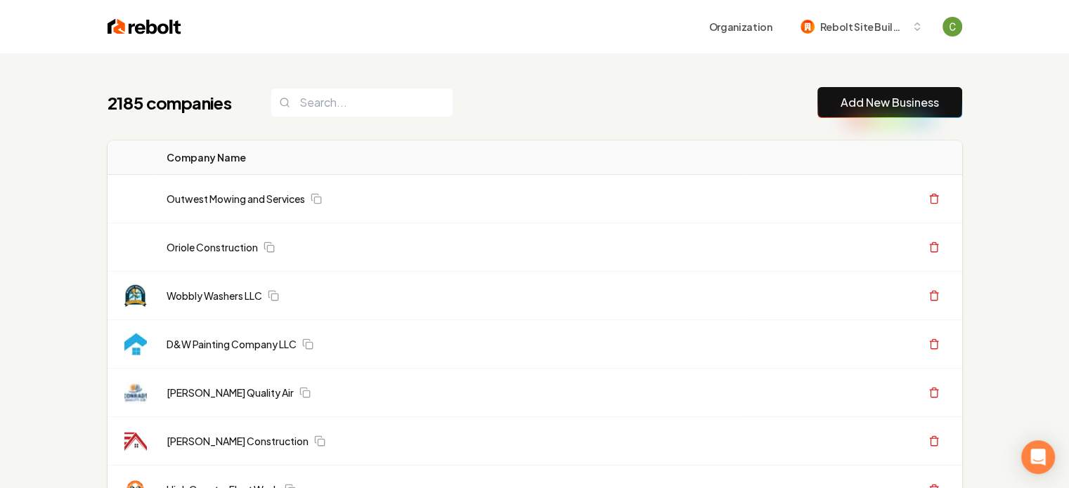
click at [894, 98] on link "Add New Business" at bounding box center [890, 102] width 98 height 17
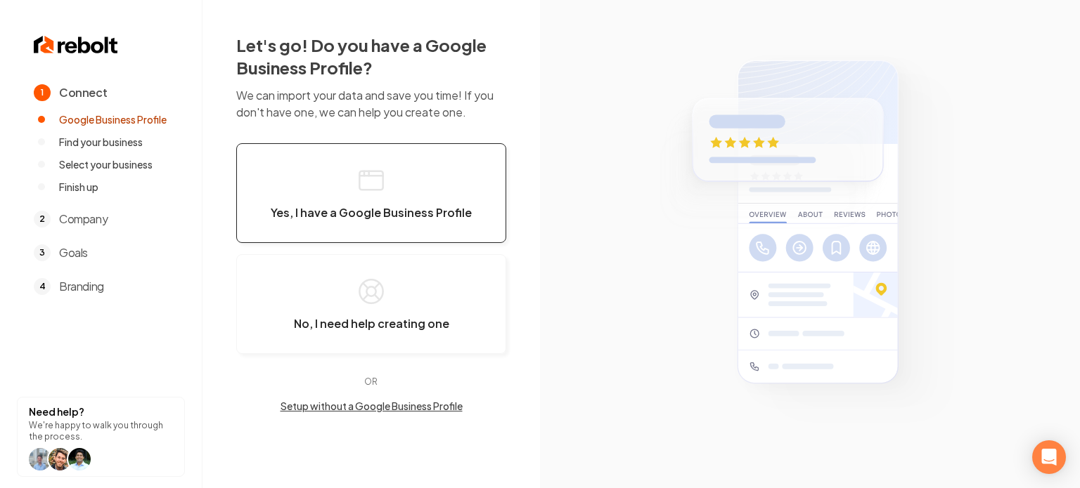
click at [399, 168] on button "Yes, I have a Google Business Profile" at bounding box center [371, 193] width 270 height 100
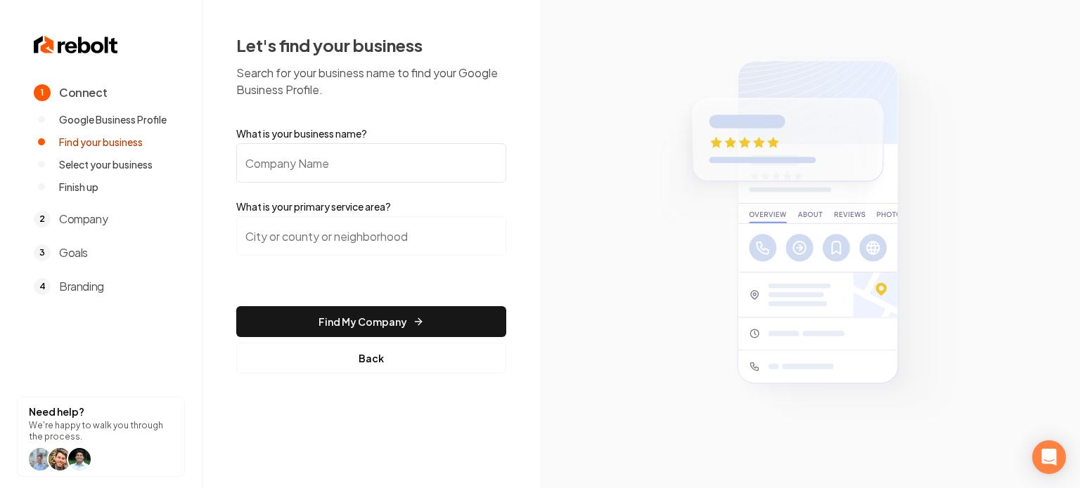
click at [394, 157] on input "What is your business name?" at bounding box center [371, 162] width 270 height 39
paste input "https://www.rtve.es/play/videos/directo/canales-lineales/estreno-masterchef-cel…"
type input "https://www.rtve.es/play/videos/directo/canales-lineales/estreno-masterchef-cel…"
paste input "Bassards Electric"
click at [318, 176] on input "Bassards Electric" at bounding box center [371, 162] width 270 height 39
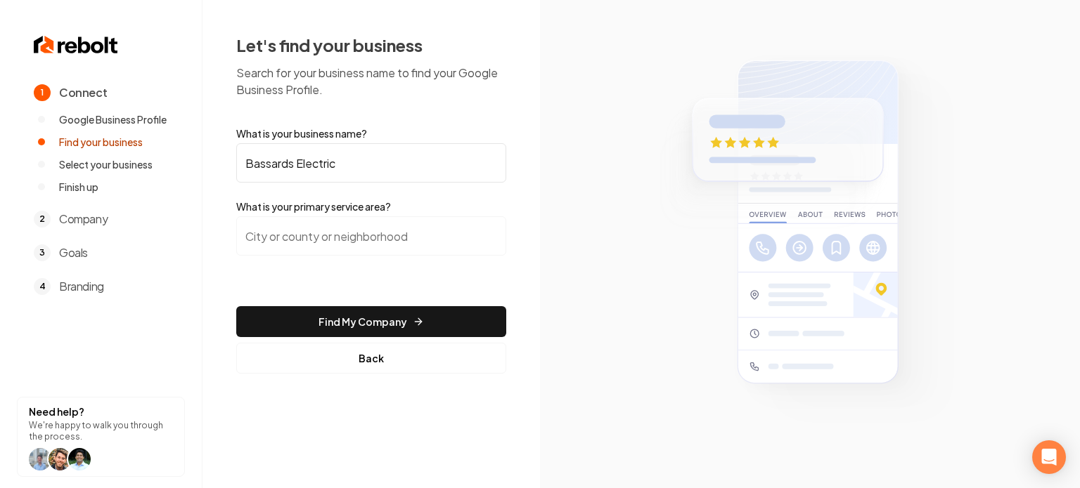
type input "Bassards Electric"
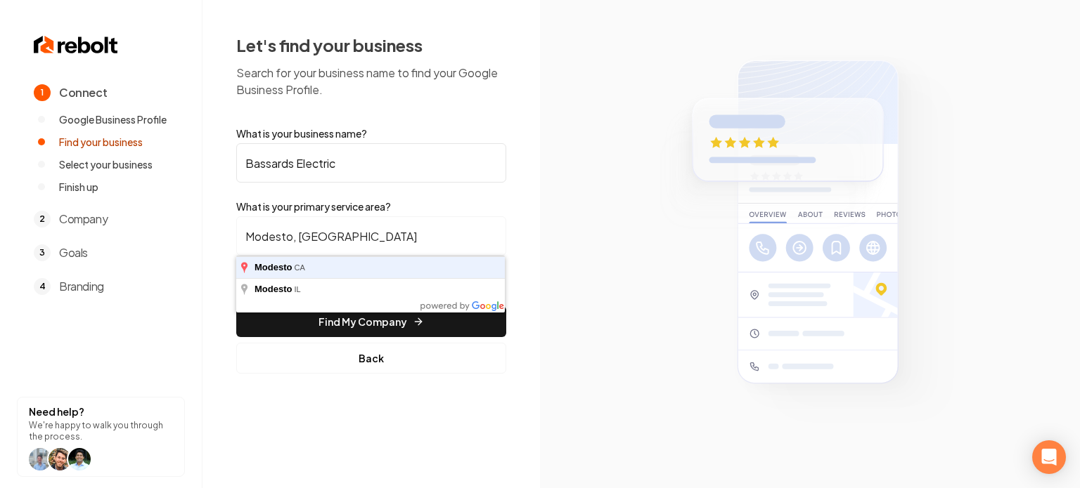
type input "Modesto, CA"
click at [236, 306] on button "Find My Company" at bounding box center [371, 321] width 270 height 31
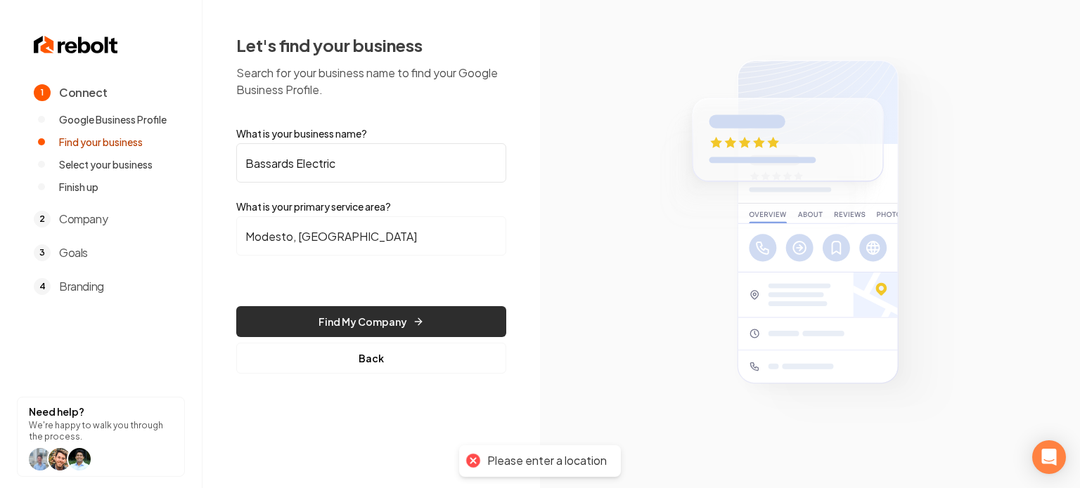
click at [356, 325] on button "Find My Company" at bounding box center [371, 321] width 270 height 31
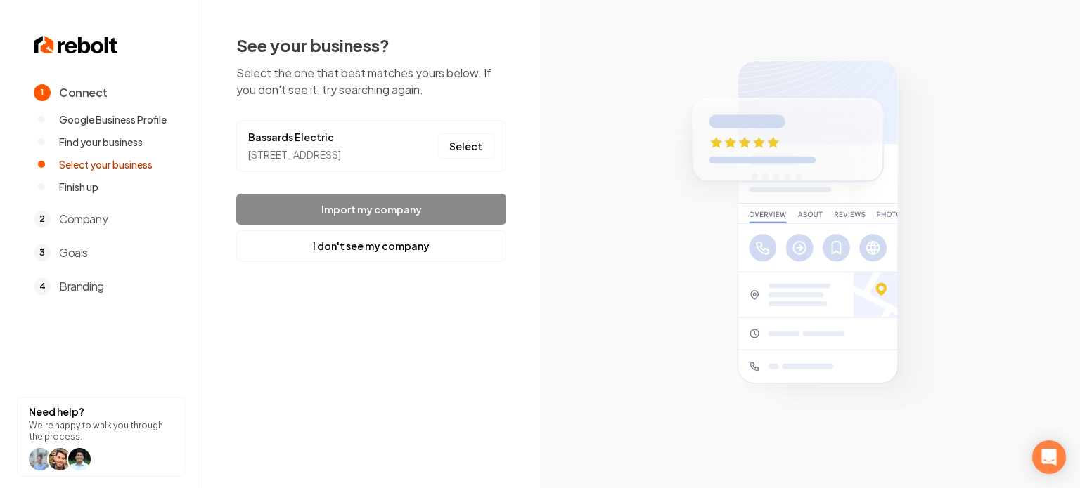
click at [360, 261] on button "I don't see my company" at bounding box center [371, 246] width 270 height 31
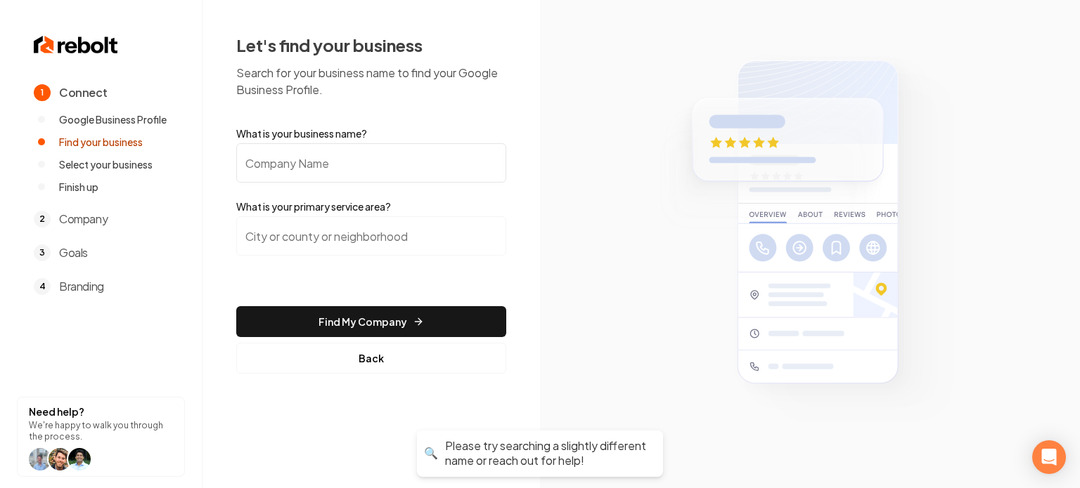
click at [300, 147] on input "What is your business name?" at bounding box center [371, 162] width 270 height 39
paste input "Bassards Electric"
type input "Bassards Electric"
click at [306, 233] on input "search" at bounding box center [371, 235] width 270 height 39
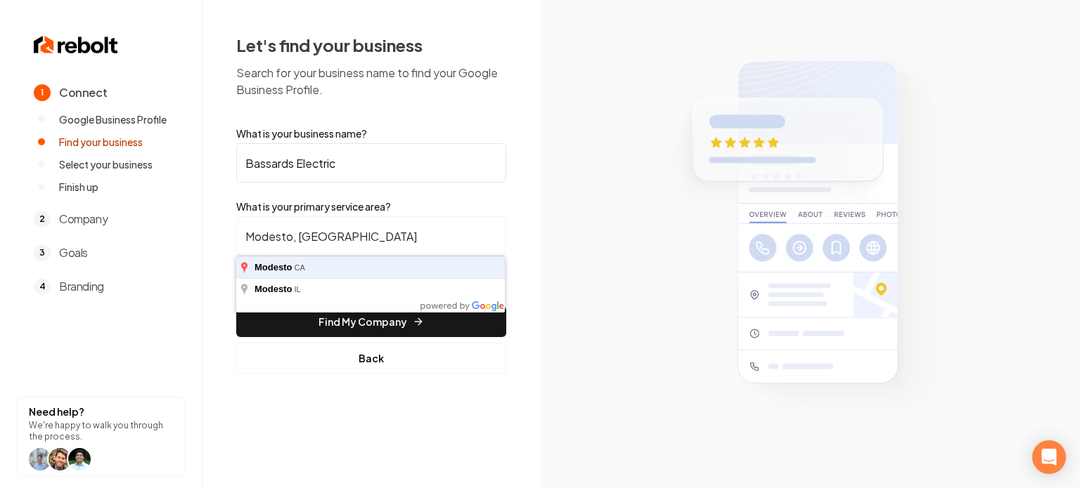
type input "Modesto, CA"
click at [236, 306] on button "Find My Company" at bounding box center [371, 321] width 270 height 31
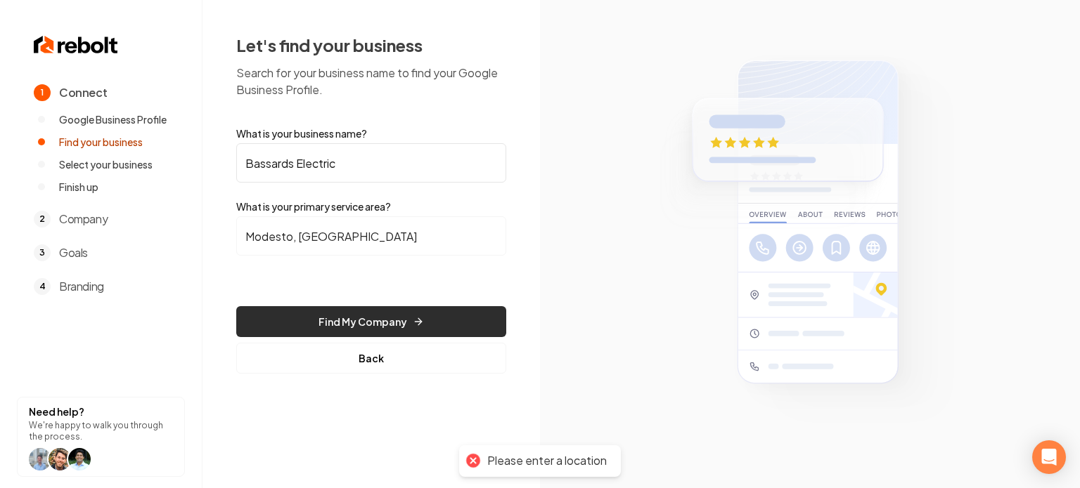
click at [298, 309] on button "Find My Company" at bounding box center [371, 321] width 270 height 31
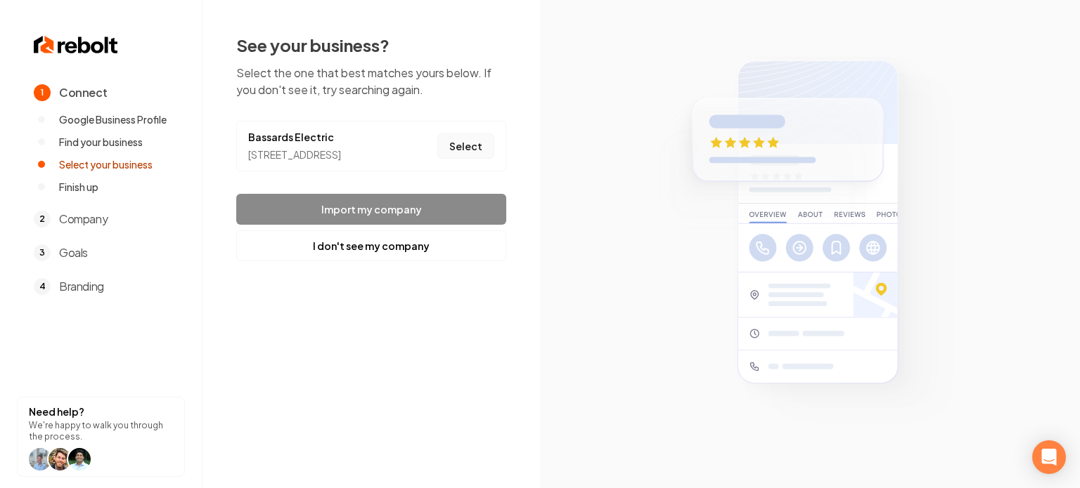
click at [471, 157] on button "Select" at bounding box center [465, 146] width 57 height 25
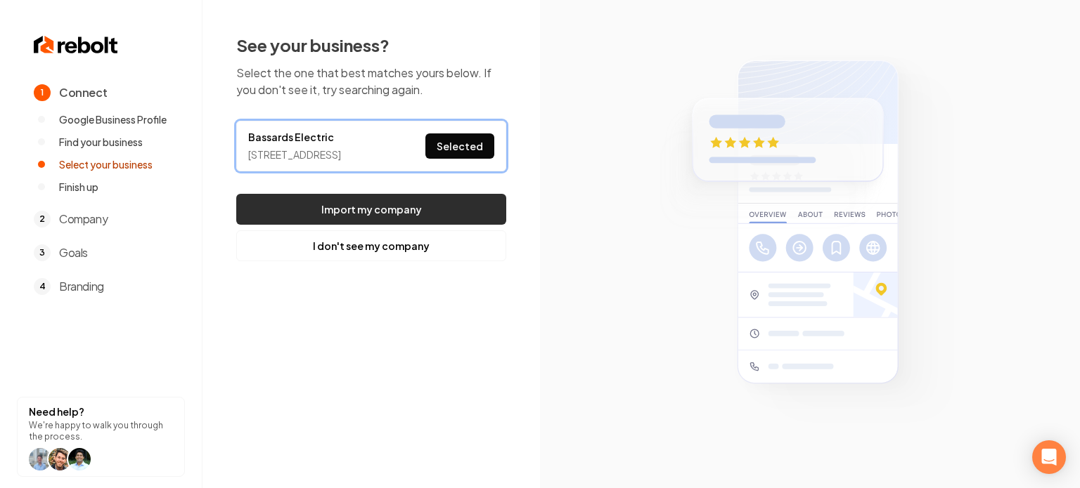
click at [455, 224] on button "Import my company" at bounding box center [371, 209] width 270 height 31
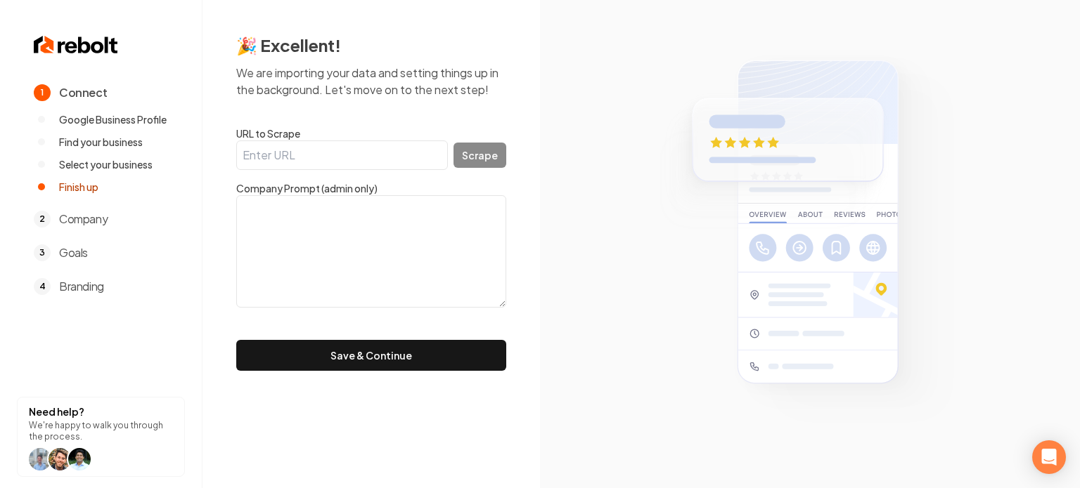
click at [273, 261] on textarea at bounding box center [371, 251] width 270 height 112
paste textarea ""With over 5years of experience with Expert troubleshooting, Electrical repair,…"
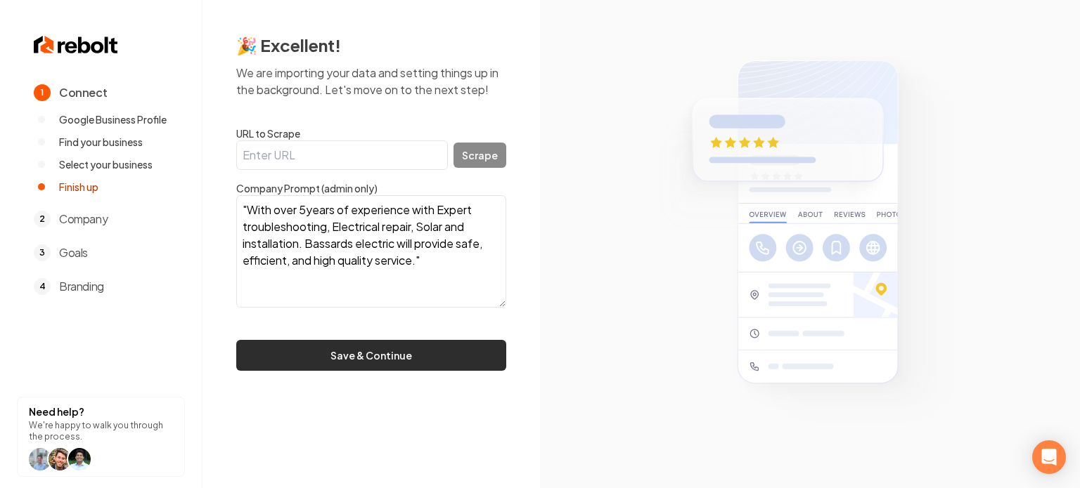
type textarea ""With over 5years of experience with Expert troubleshooting, Electrical repair,…"
click at [329, 355] on button "Save & Continue" at bounding box center [371, 355] width 270 height 31
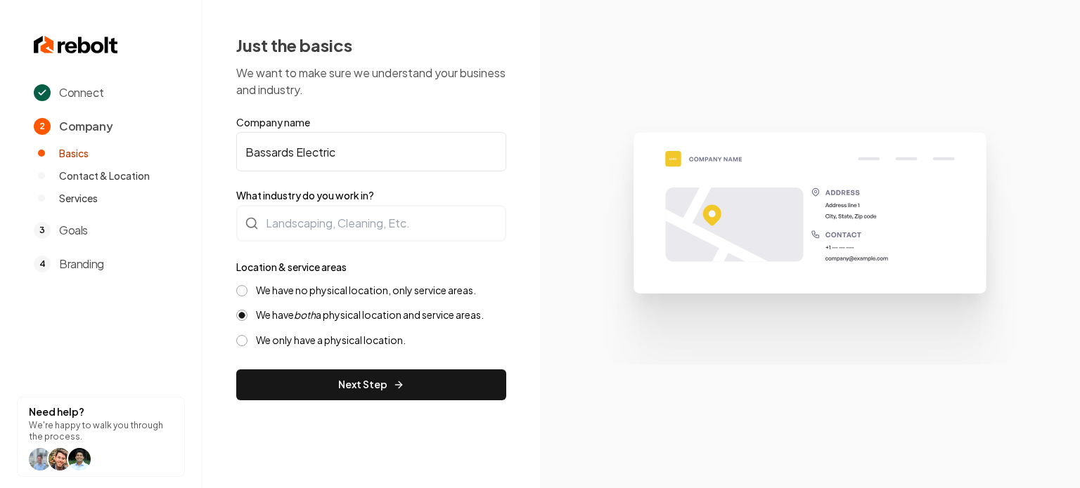
click at [289, 149] on input "Bassards Electric" at bounding box center [371, 151] width 270 height 39
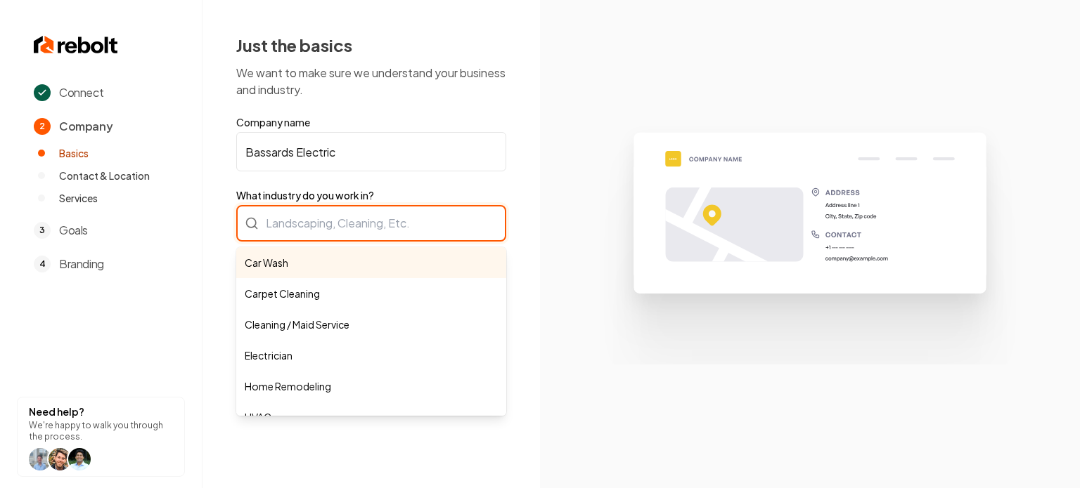
click at [295, 235] on div "Car Wash Carpet Cleaning Cleaning / Maid Service Electrician Home Remodeling HV…" at bounding box center [371, 223] width 270 height 37
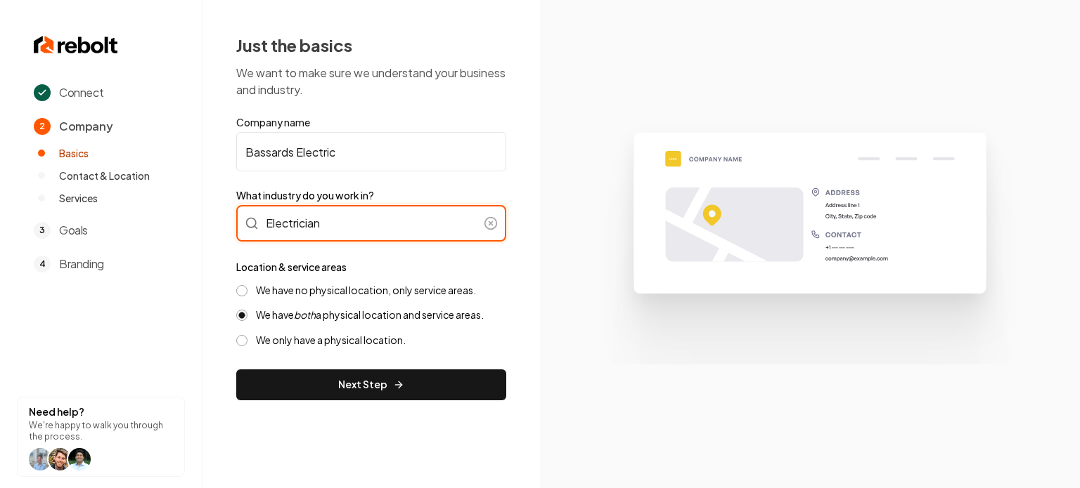
type input "Electrician"
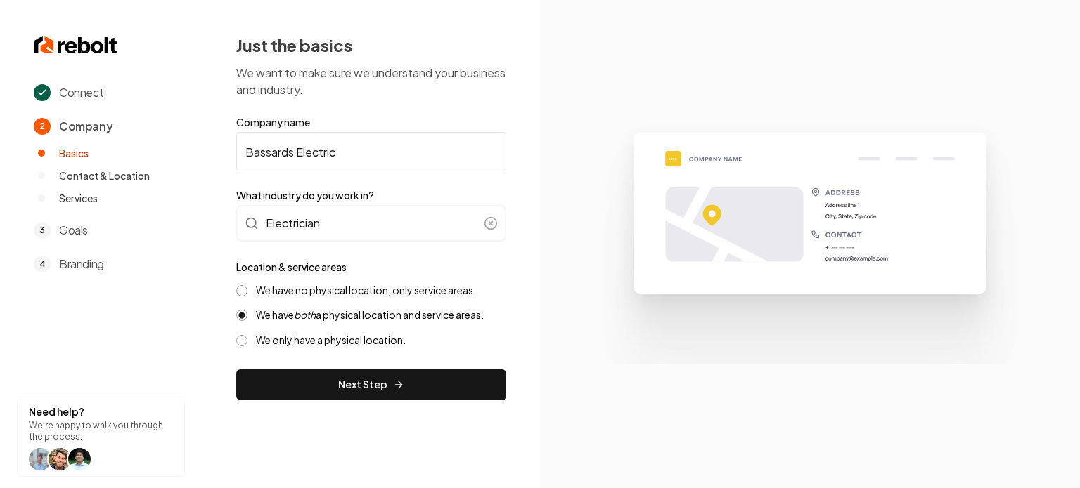
click at [309, 285] on label "We have no physical location, only service areas." at bounding box center [366, 290] width 220 height 13
click at [247, 285] on button "We have no physical location, only service areas." at bounding box center [241, 290] width 11 height 11
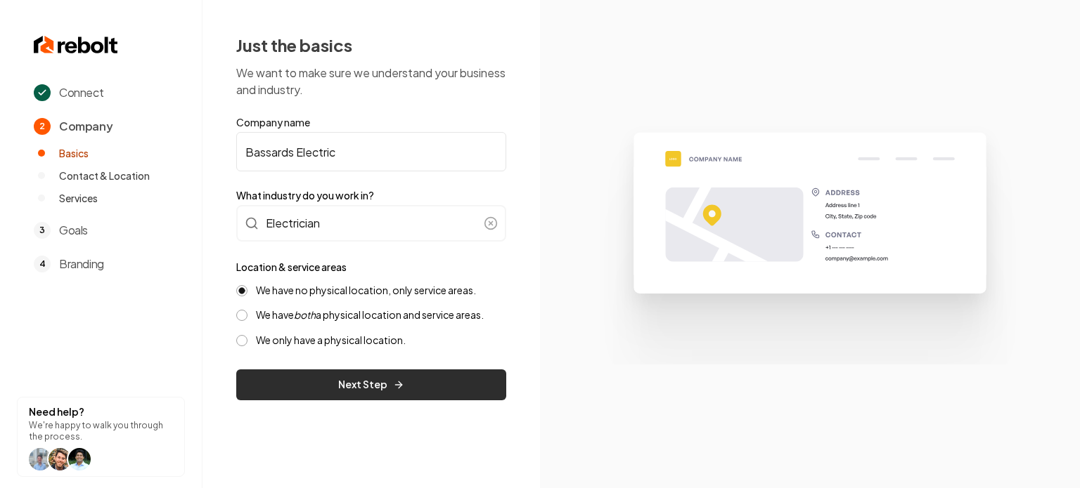
click at [313, 375] on button "Next Step" at bounding box center [371, 385] width 270 height 31
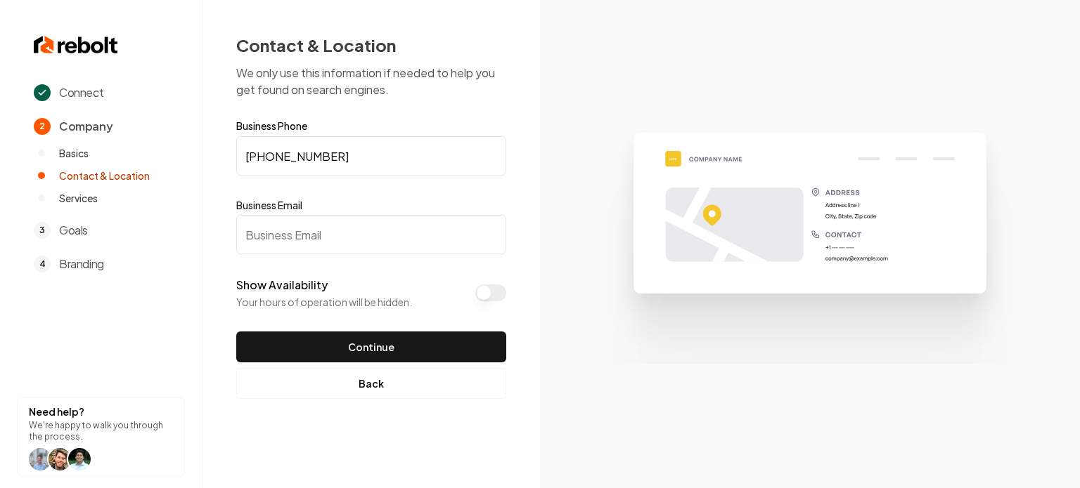
click at [313, 240] on input "Business Email" at bounding box center [371, 234] width 270 height 39
paste input "bassardselectrical@gmail.com"
type input "bassardselectrical@gmail.com"
click at [350, 347] on button "Continue" at bounding box center [371, 347] width 270 height 31
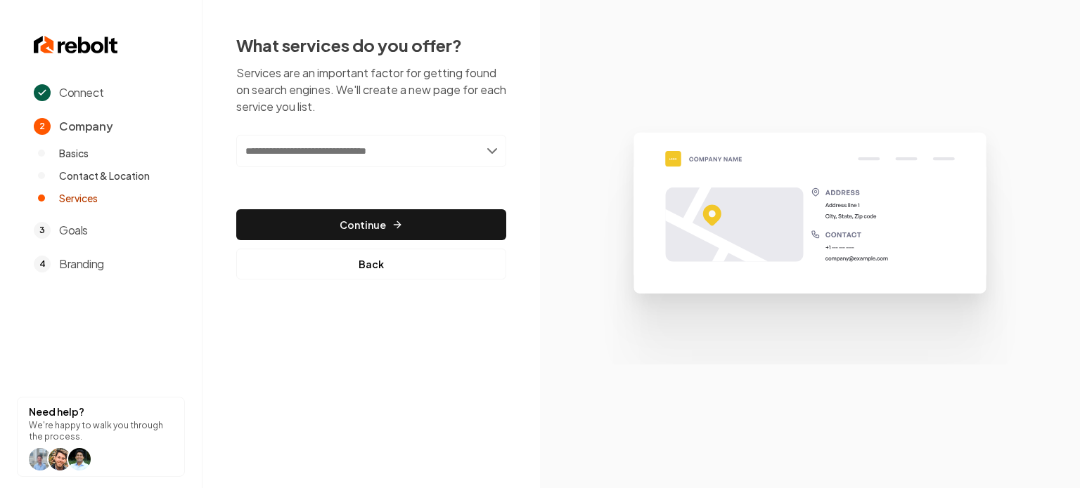
click at [349, 384] on div "Connect 2 Company Basics Contact & Location Services 3 Goals 4 Branding Need he…" at bounding box center [540, 244] width 1080 height 488
click at [341, 261] on button "Back" at bounding box center [371, 264] width 270 height 31
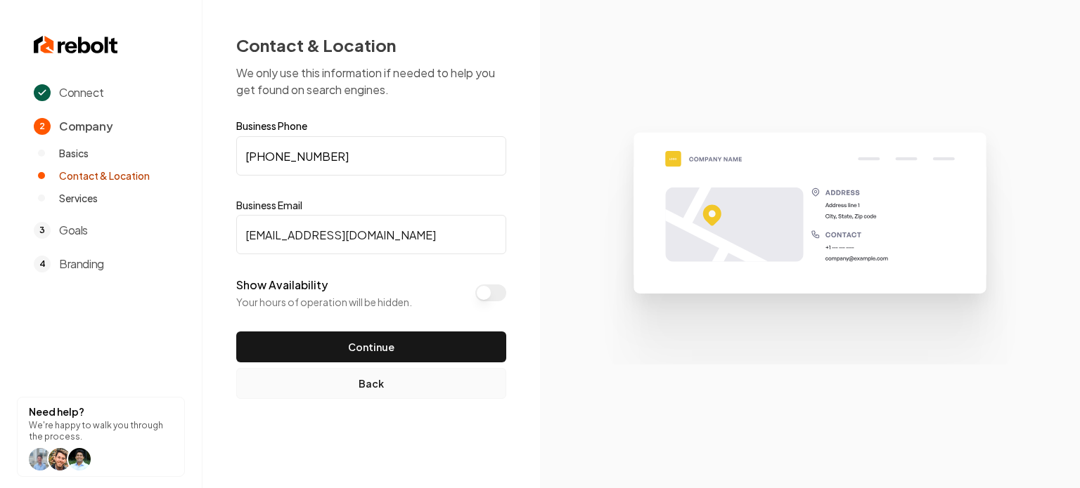
click at [314, 399] on button "Back" at bounding box center [371, 383] width 270 height 31
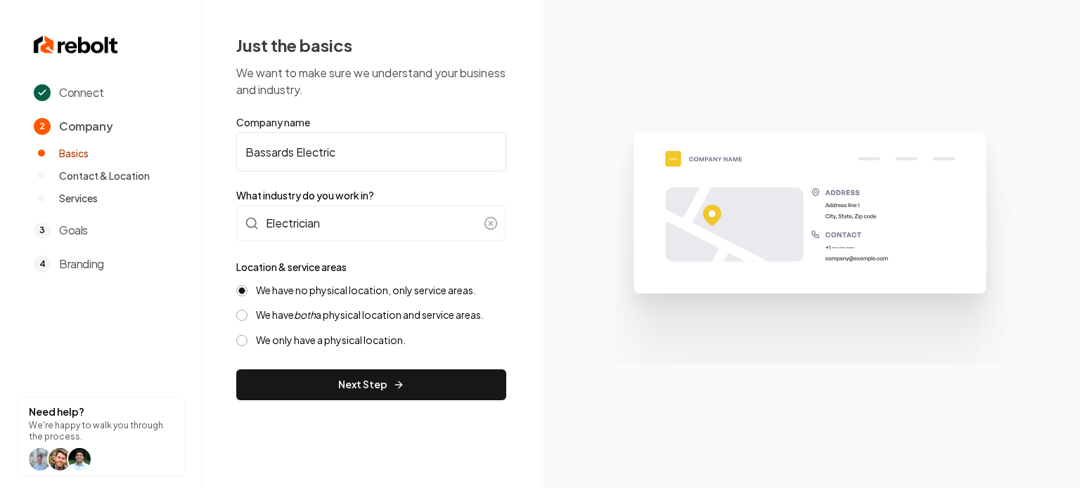
click at [261, 317] on label "We have both a physical location and service areas." at bounding box center [370, 315] width 228 height 13
click at [247, 317] on button "We have both a physical location and service areas." at bounding box center [241, 315] width 11 height 11
click at [363, 381] on button "Next Step" at bounding box center [371, 385] width 270 height 31
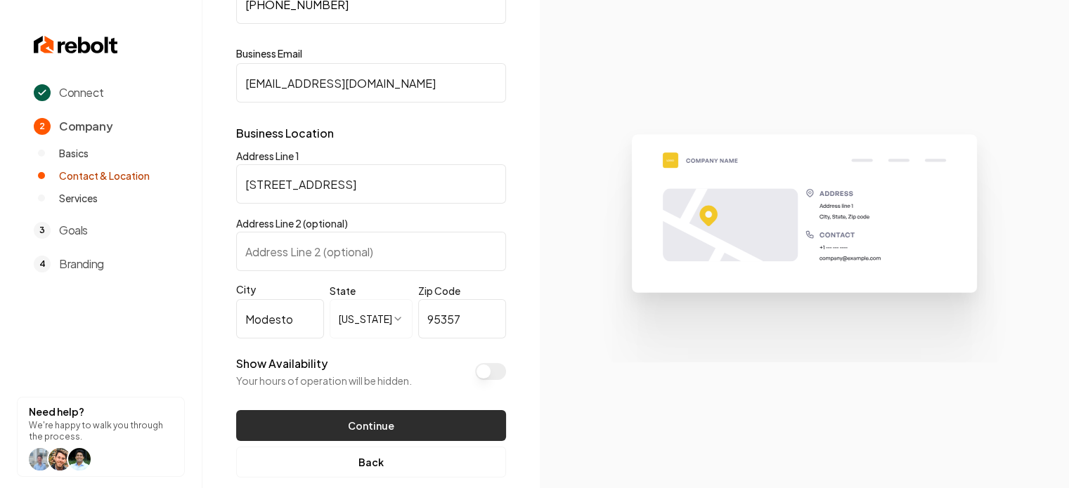
scroll to position [174, 0]
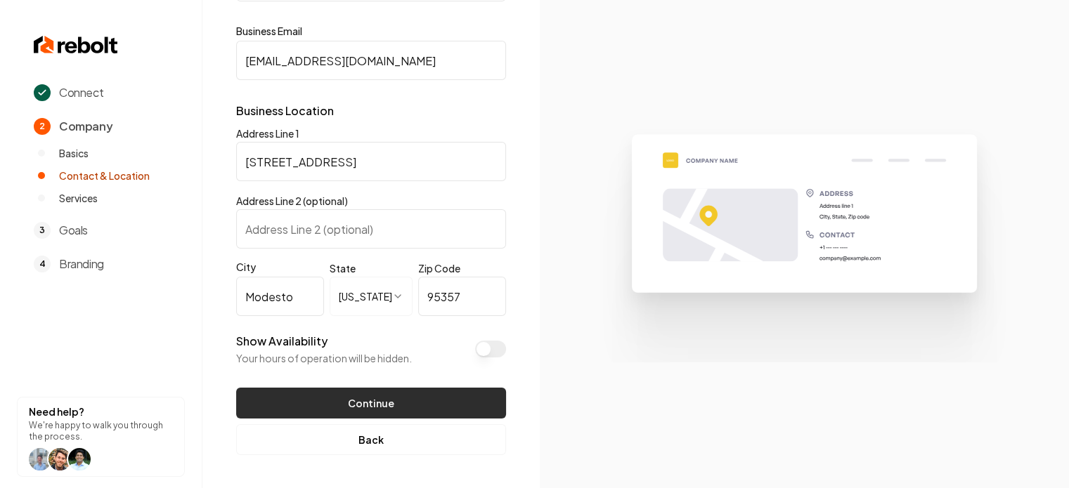
click at [323, 401] on button "Continue" at bounding box center [371, 403] width 270 height 31
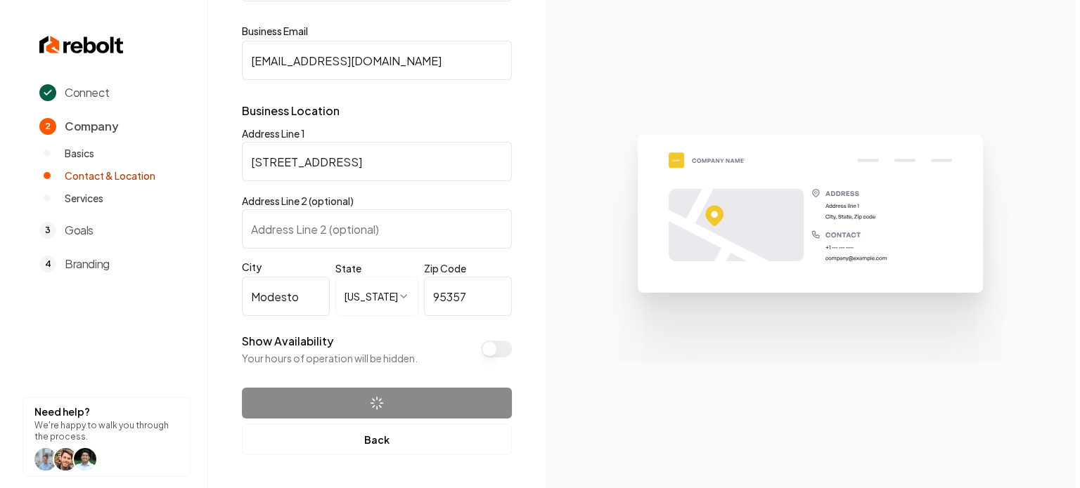
scroll to position [0, 0]
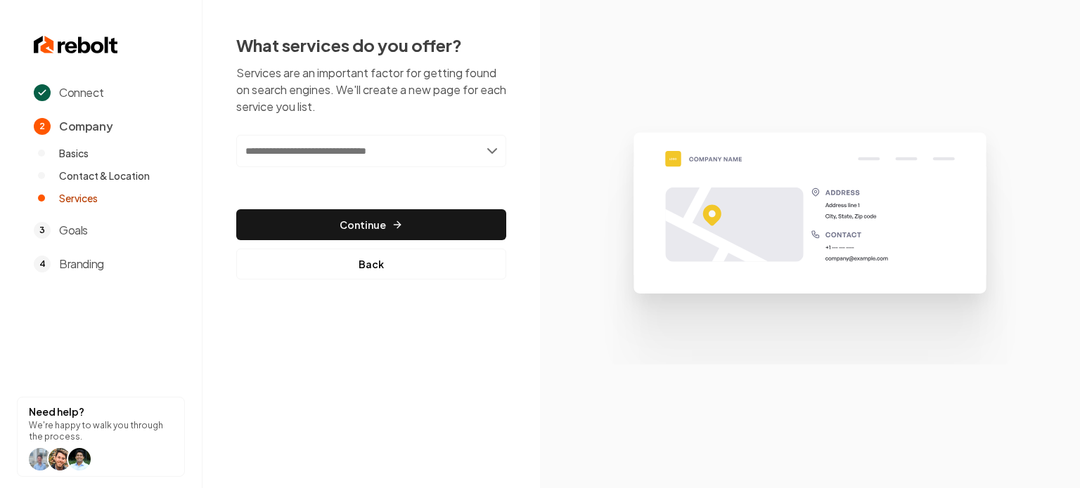
click at [368, 164] on input "text" at bounding box center [371, 151] width 270 height 32
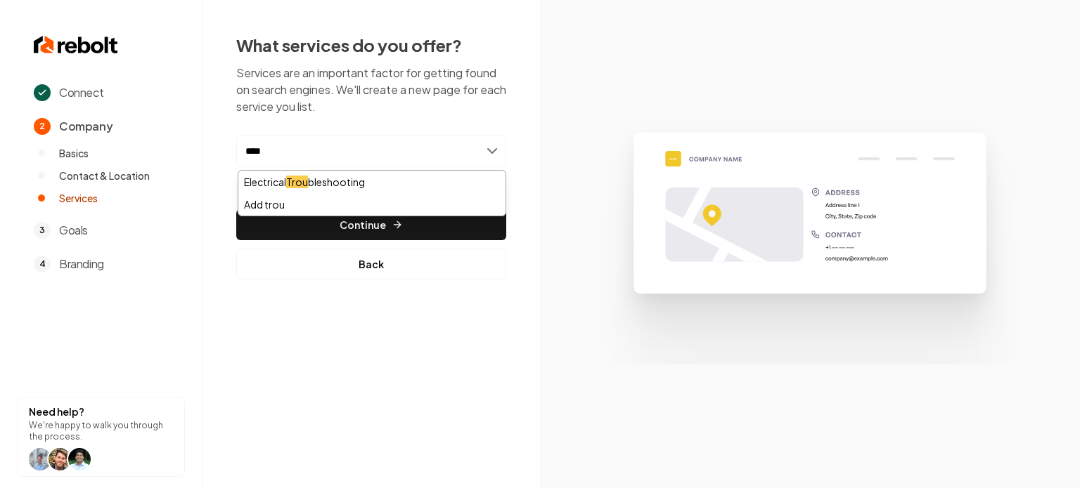
type input "*****"
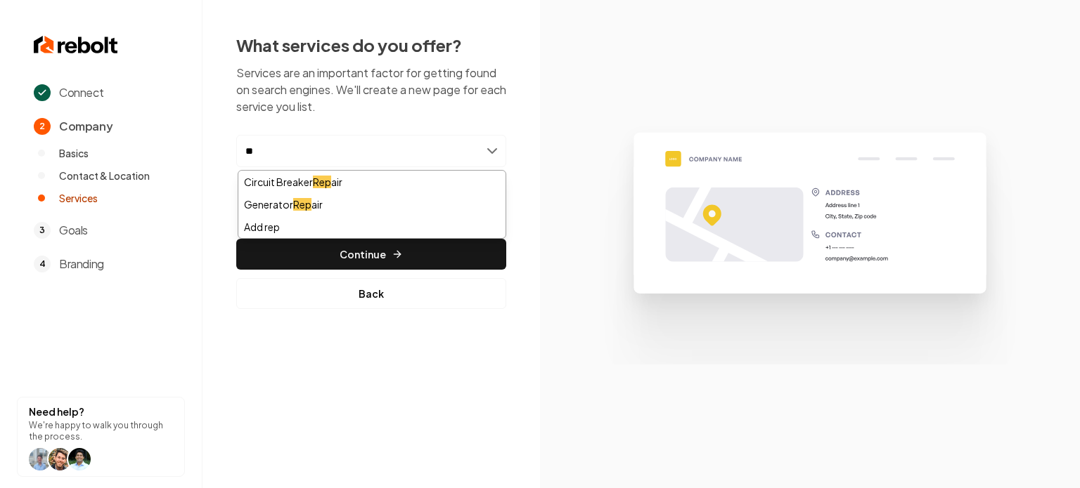
type input "*"
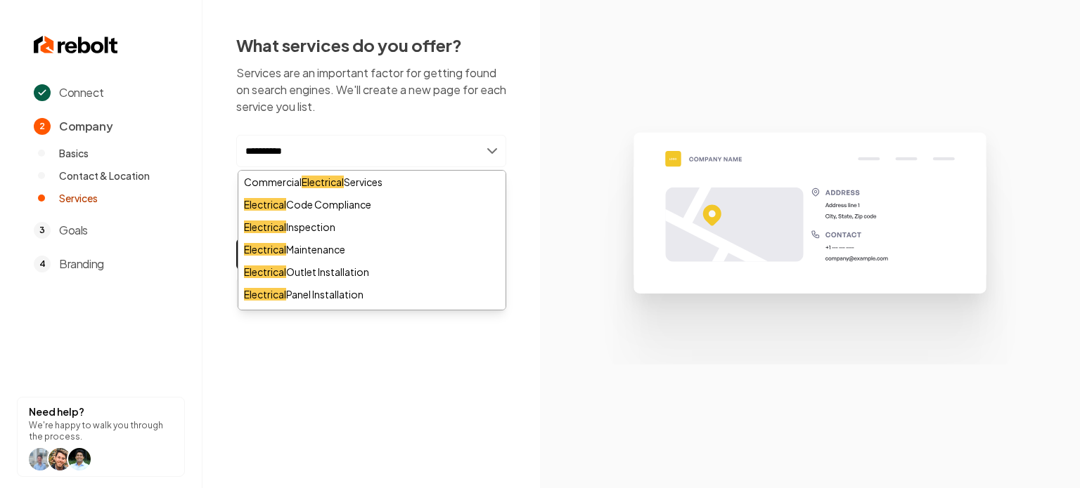
type input "**********"
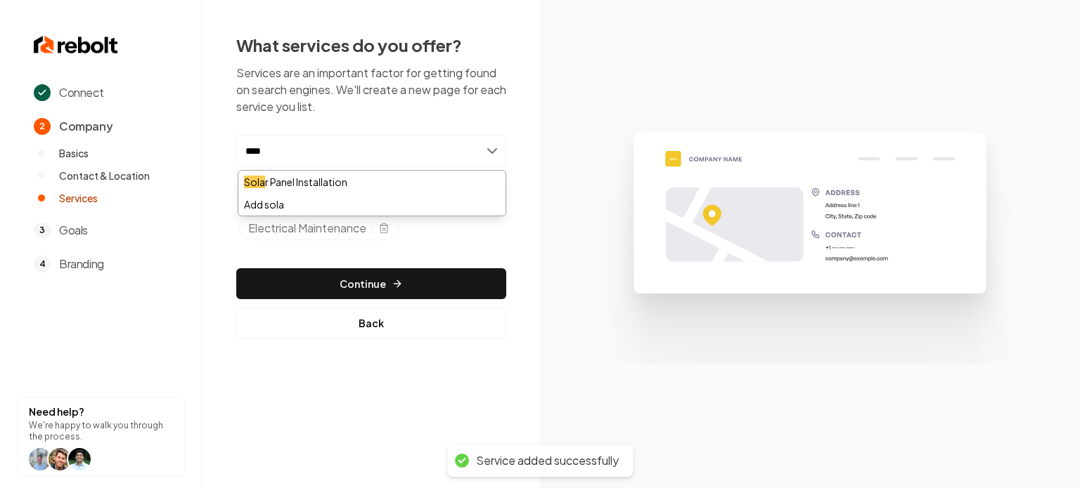
type input "*****"
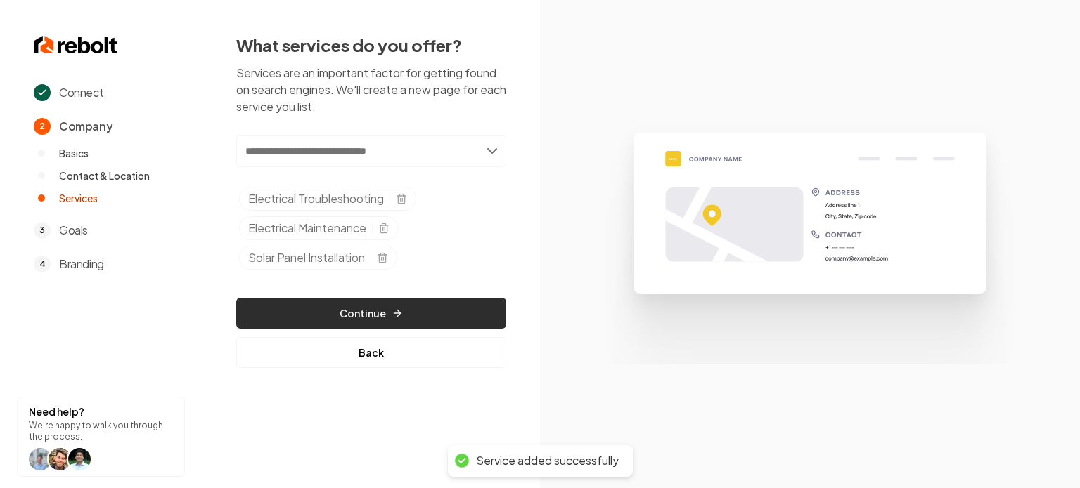
click at [309, 300] on button "Continue" at bounding box center [371, 313] width 270 height 31
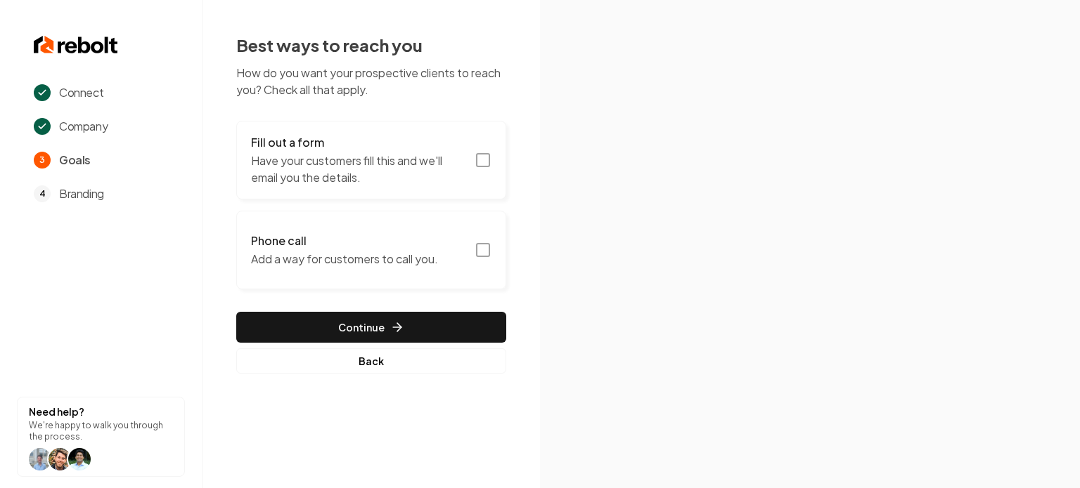
click at [325, 160] on p "Have your customers fill this and we'll email you the details." at bounding box center [358, 170] width 215 height 34
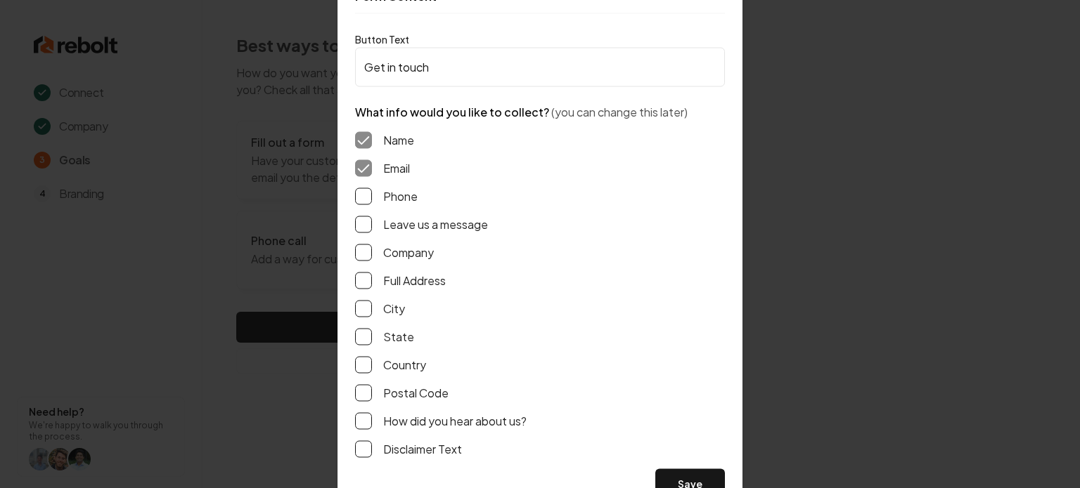
click at [363, 226] on button "Leave us a message" at bounding box center [363, 224] width 17 height 17
drag, startPoint x: 363, startPoint y: 196, endPoint x: 365, endPoint y: 250, distance: 53.5
click at [364, 196] on button "Phone" at bounding box center [363, 196] width 17 height 17
click at [365, 273] on button "Full Address" at bounding box center [363, 280] width 17 height 17
click at [697, 480] on button "Save" at bounding box center [690, 484] width 70 height 31
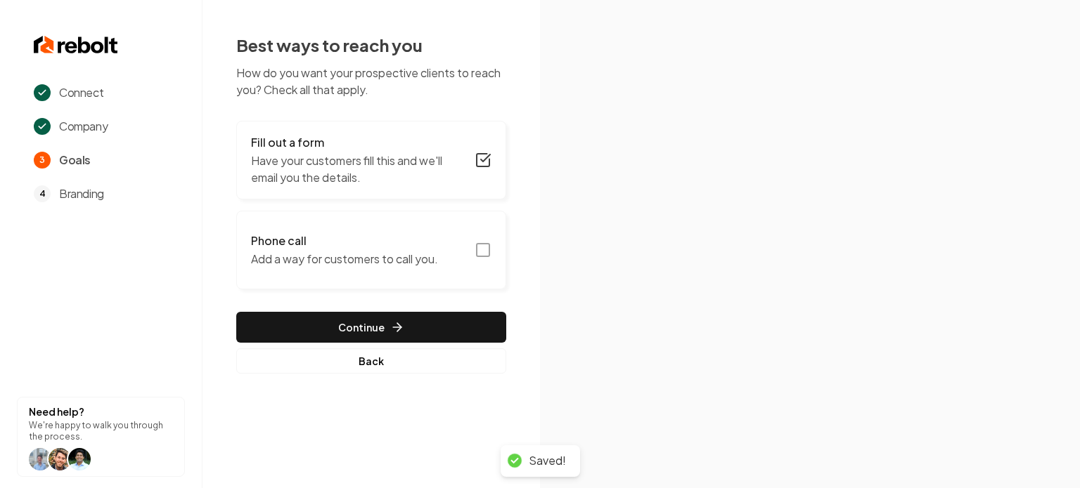
click at [448, 233] on button "Phone call Add a way for customers to call you." at bounding box center [371, 250] width 270 height 79
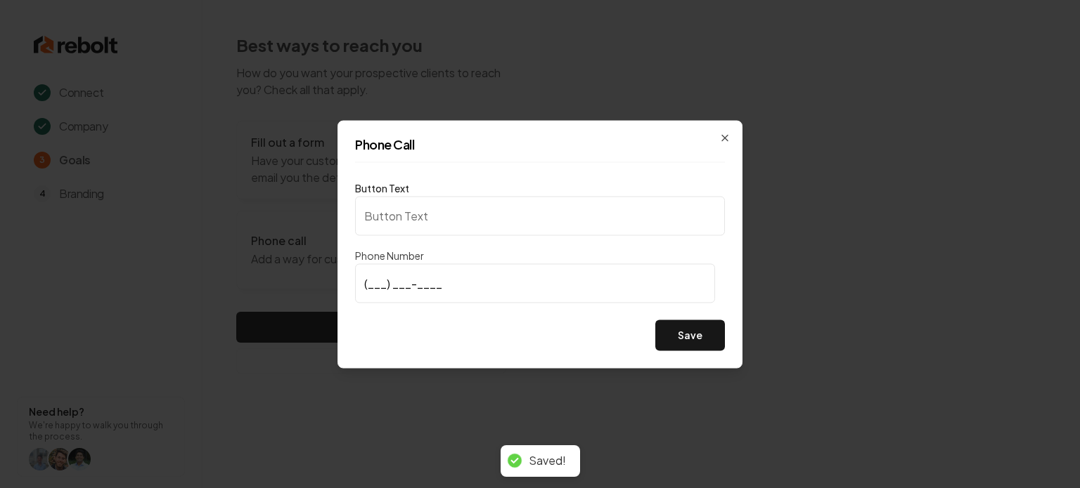
type input "Call us"
type input "(209) 496-4229"
click at [661, 332] on button "Save" at bounding box center [690, 335] width 70 height 31
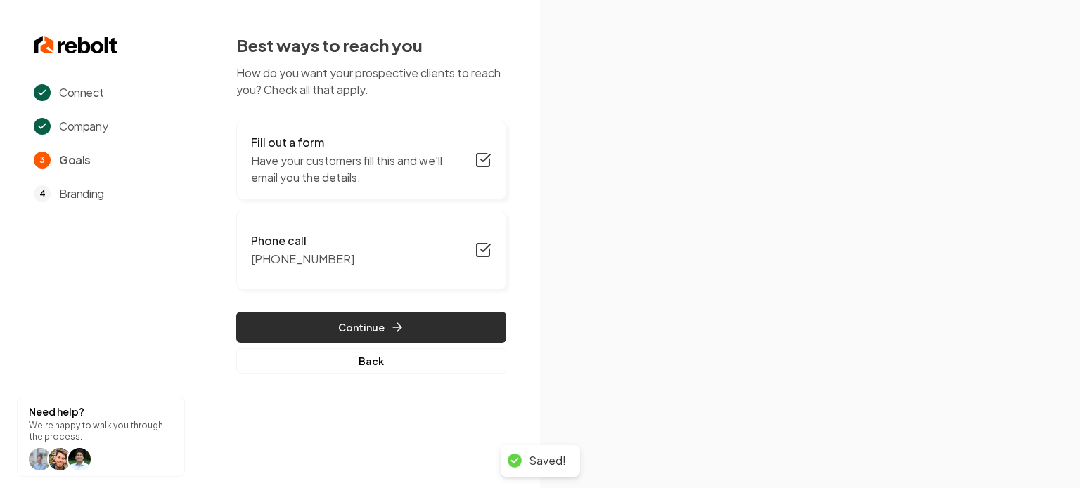
click at [365, 328] on button "Continue" at bounding box center [371, 327] width 270 height 31
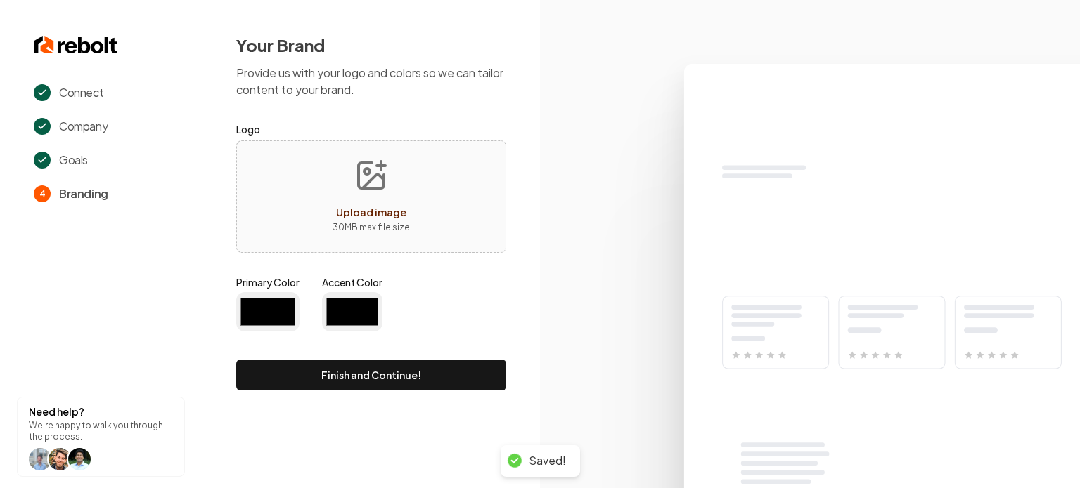
type input "#194d33"
type input "#70be00"
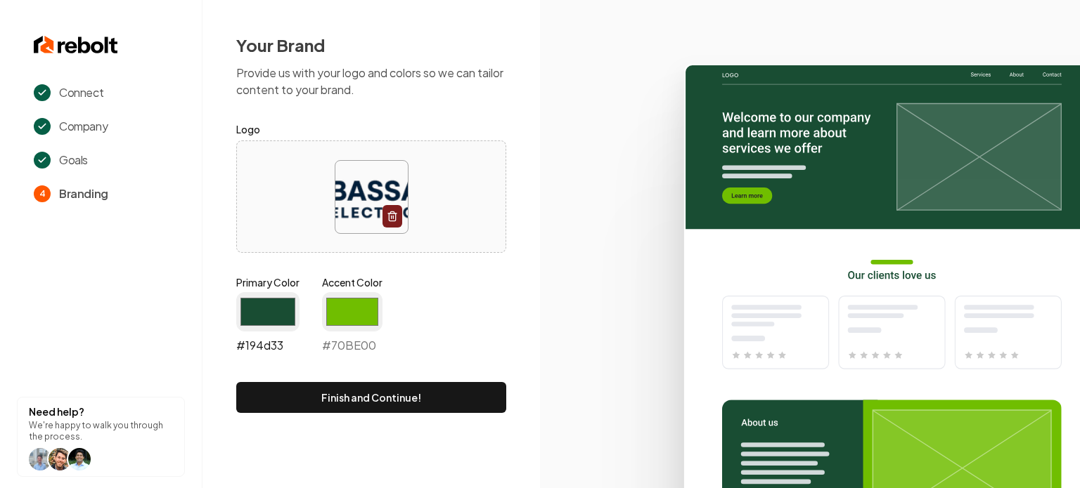
click at [277, 307] on input "#194d33" at bounding box center [267, 311] width 63 height 39
drag, startPoint x: 472, startPoint y: 278, endPoint x: 473, endPoint y: 288, distance: 9.9
click at [472, 278] on div "Primary Color #194d33 #194d33 Accent Color #70be00 #70BE00" at bounding box center [371, 318] width 270 height 84
click at [290, 317] on input "#194d33" at bounding box center [267, 311] width 63 height 39
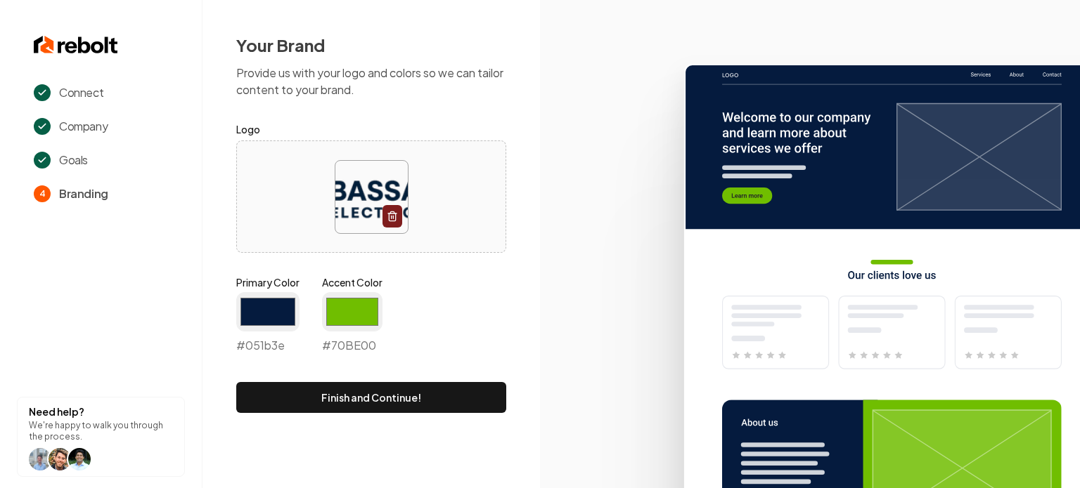
type input "#051b3e"
click at [489, 234] on div at bounding box center [371, 197] width 268 height 96
click at [347, 314] on input "#70be00" at bounding box center [352, 311] width 60 height 39
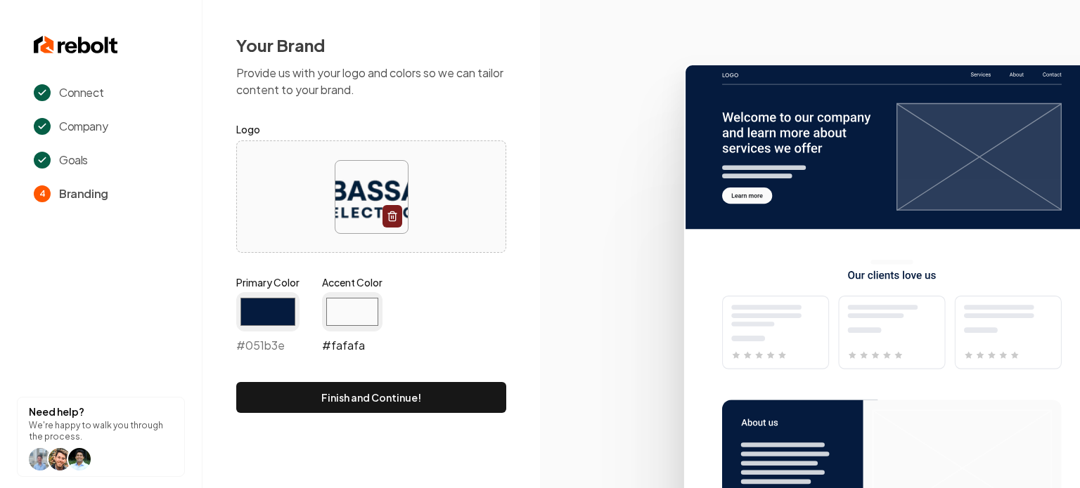
type input "#fafafa"
click at [358, 309] on input "#fafafa" at bounding box center [352, 311] width 60 height 39
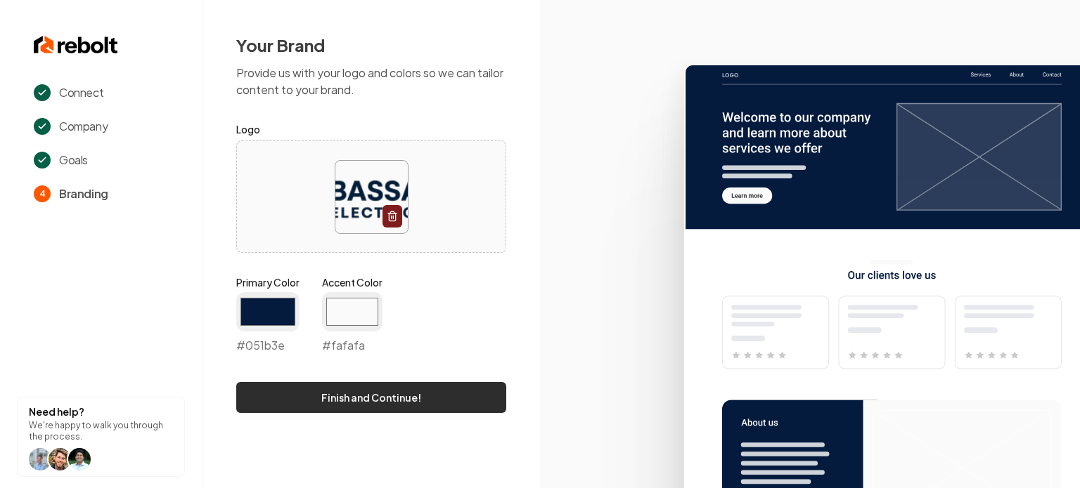
click at [356, 393] on button "Finish and Continue!" at bounding box center [371, 397] width 270 height 31
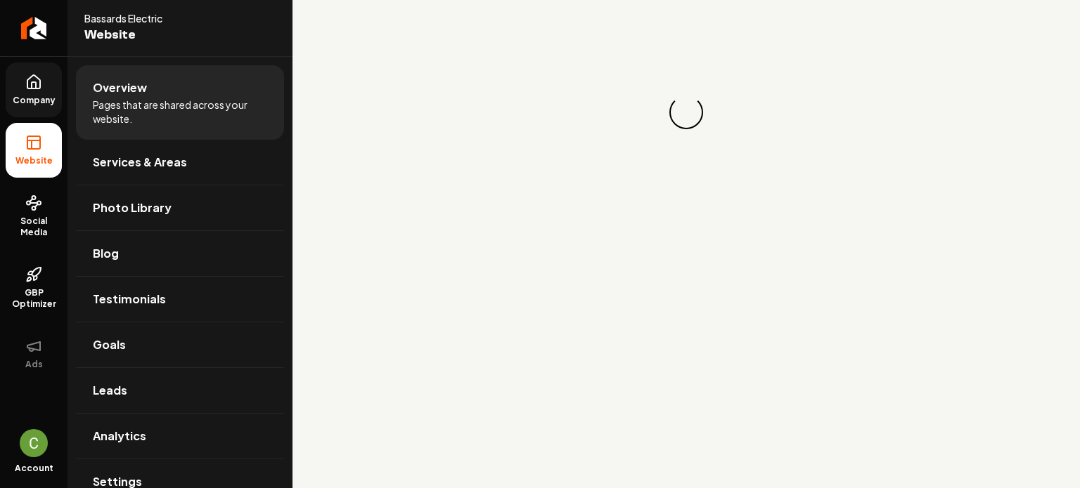
click at [14, 72] on link "Company" at bounding box center [34, 90] width 56 height 55
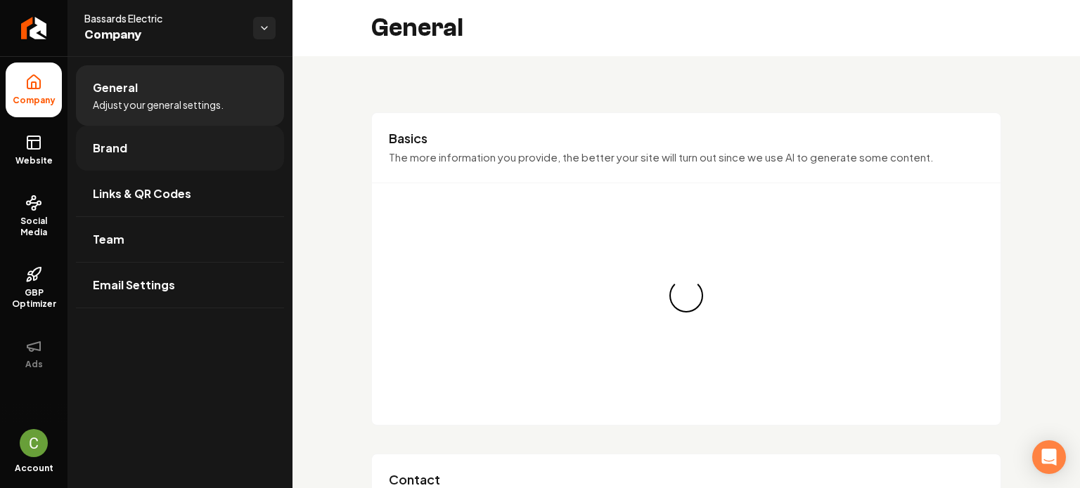
click at [194, 162] on link "Brand" at bounding box center [180, 148] width 208 height 45
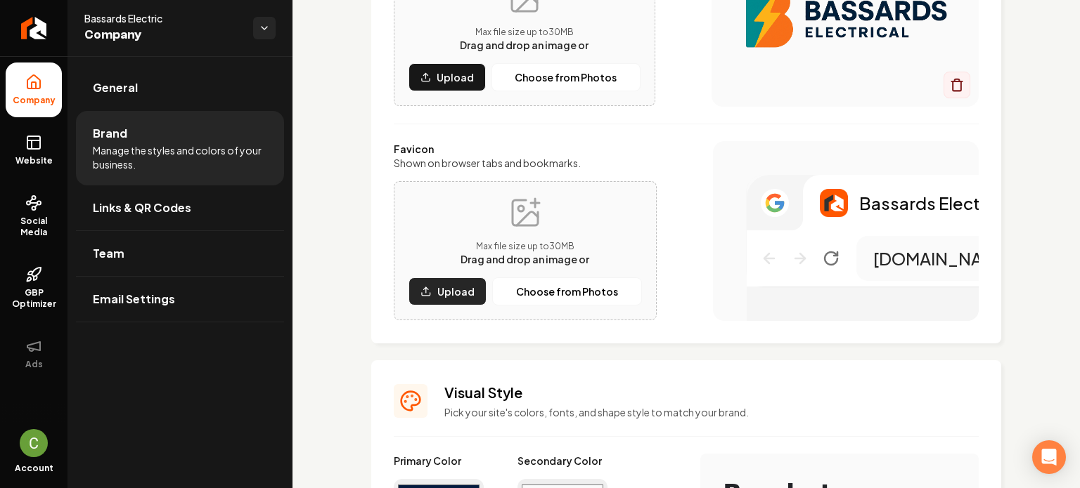
scroll to position [281, 0]
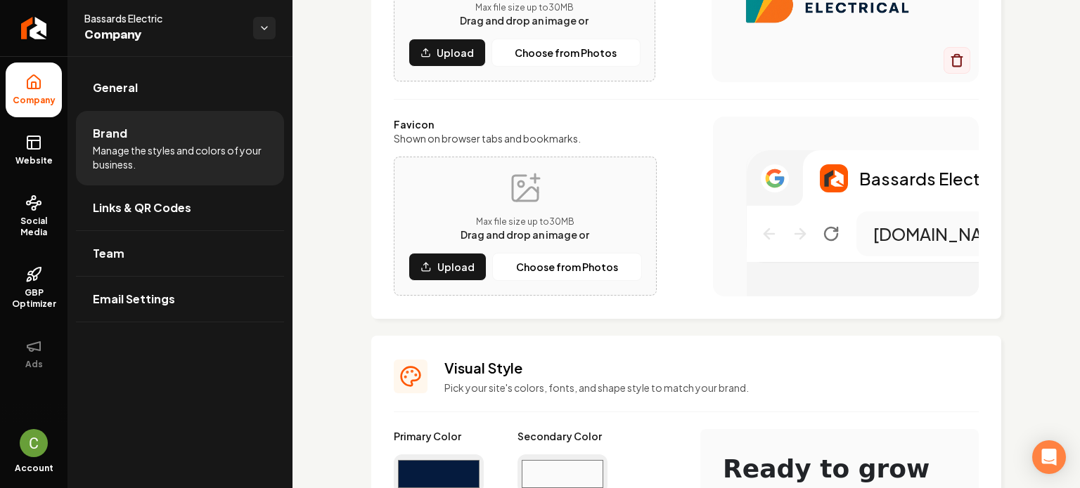
click at [568, 474] on input "#fafafa" at bounding box center [562, 474] width 90 height 39
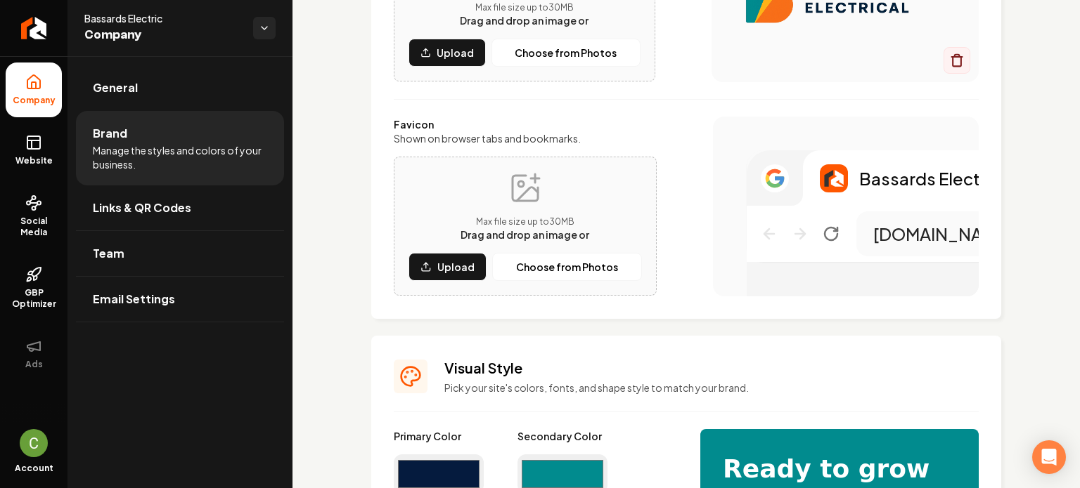
type input "#018b8e"
click at [697, 247] on div "Favicon Shown on browser tabs and bookmarks. Max file size up to 30 MB Drag and…" at bounding box center [686, 207] width 585 height 180
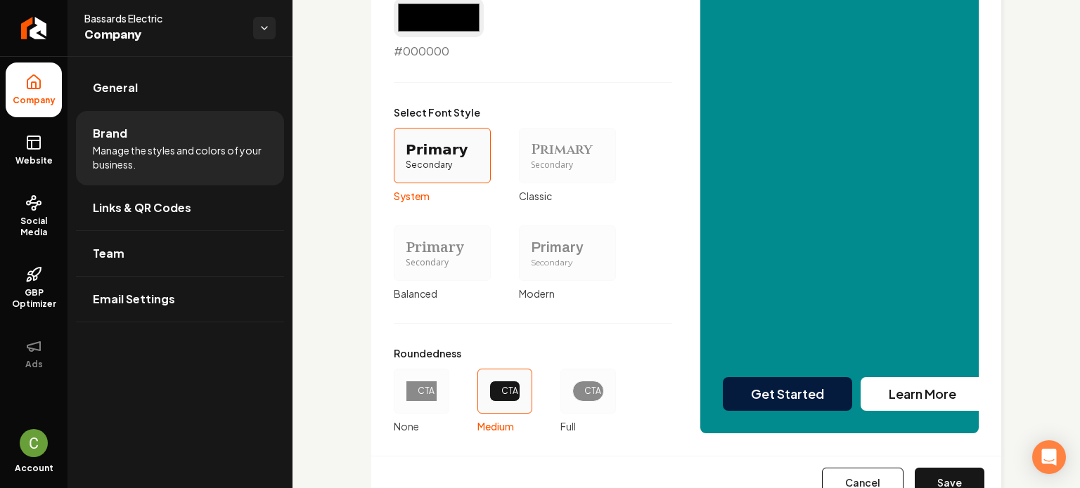
scroll to position [1310, 0]
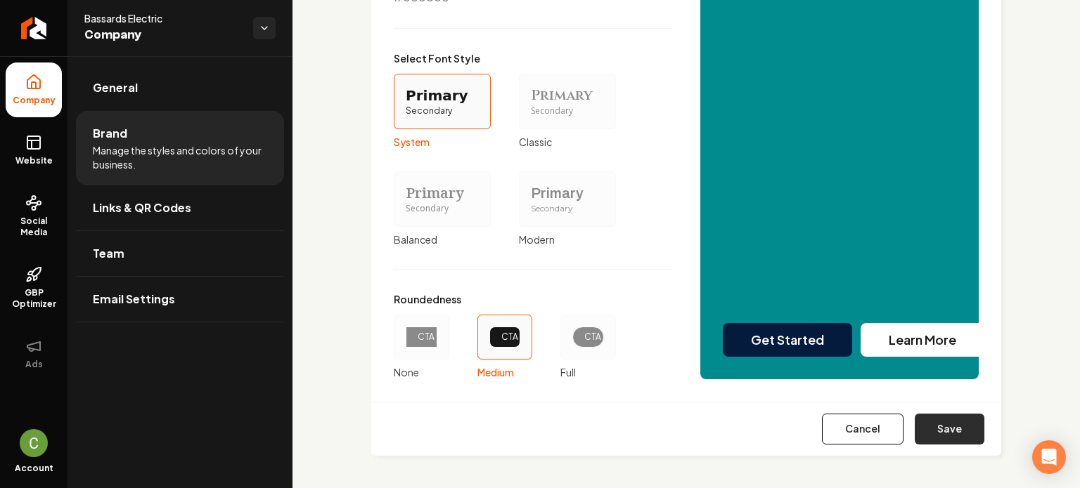
click at [942, 420] on button "Save" at bounding box center [949, 429] width 70 height 31
type input "#eaebf0"
type input "#d2d5df"
type input "#d0d3dc"
type input "#444c5d"
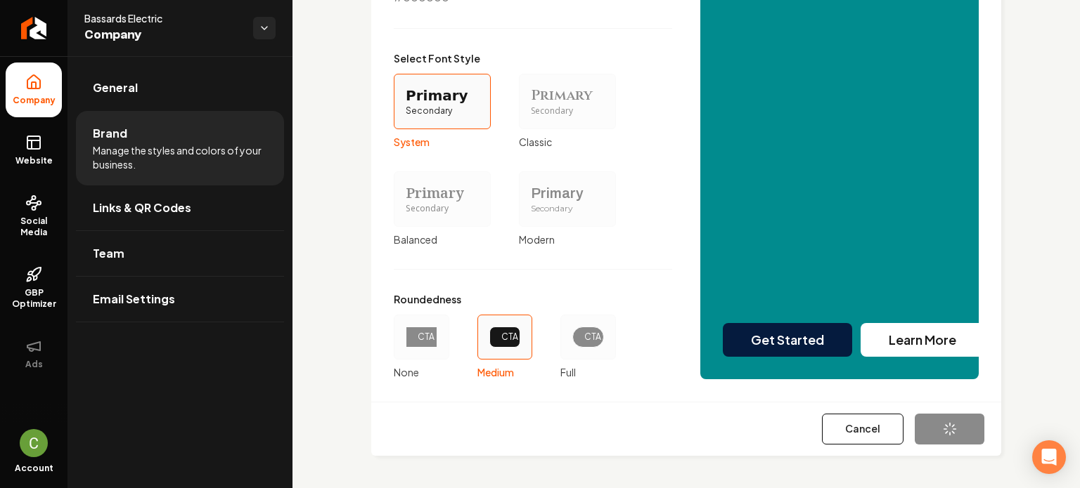
type input "#051b3e"
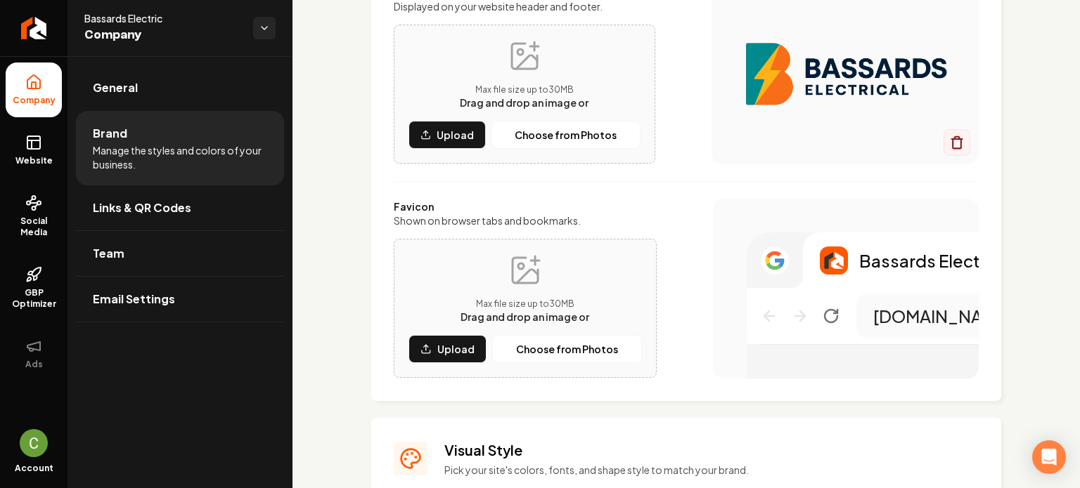
scroll to position [202, 0]
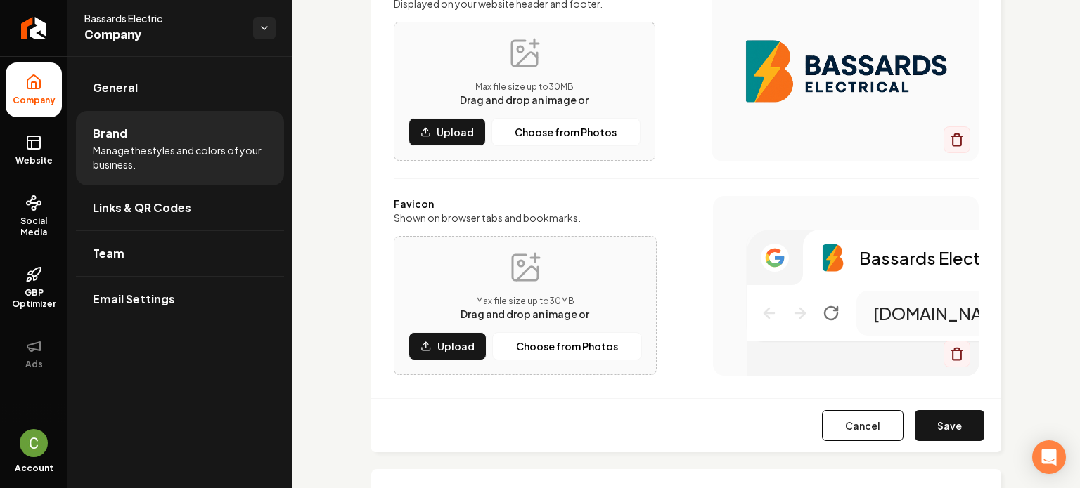
click at [952, 427] on button "Save" at bounding box center [949, 425] width 70 height 31
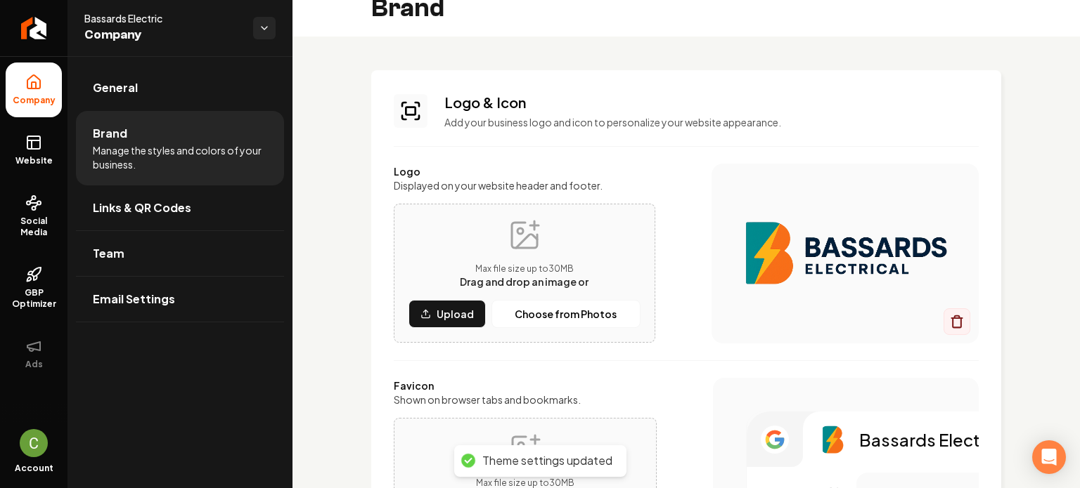
scroll to position [0, 0]
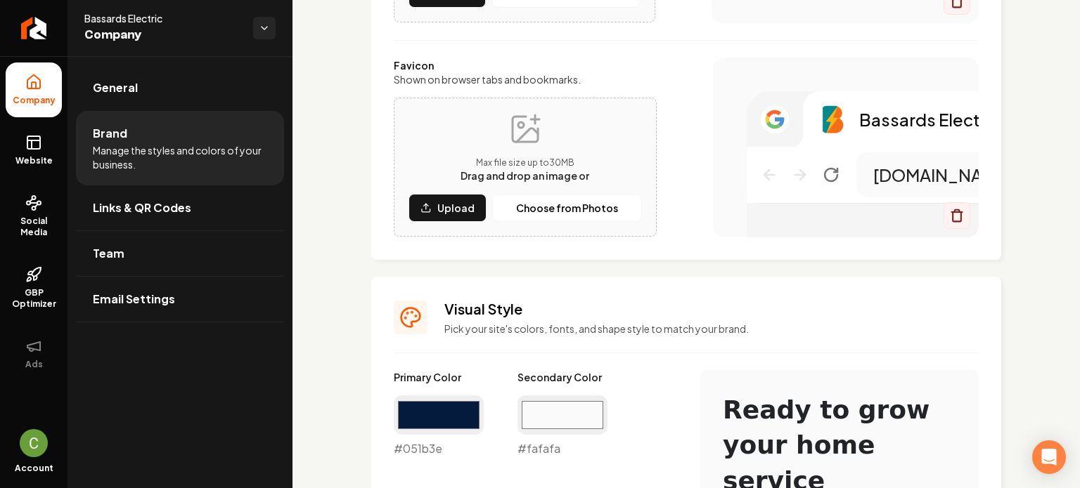
scroll to position [422, 0]
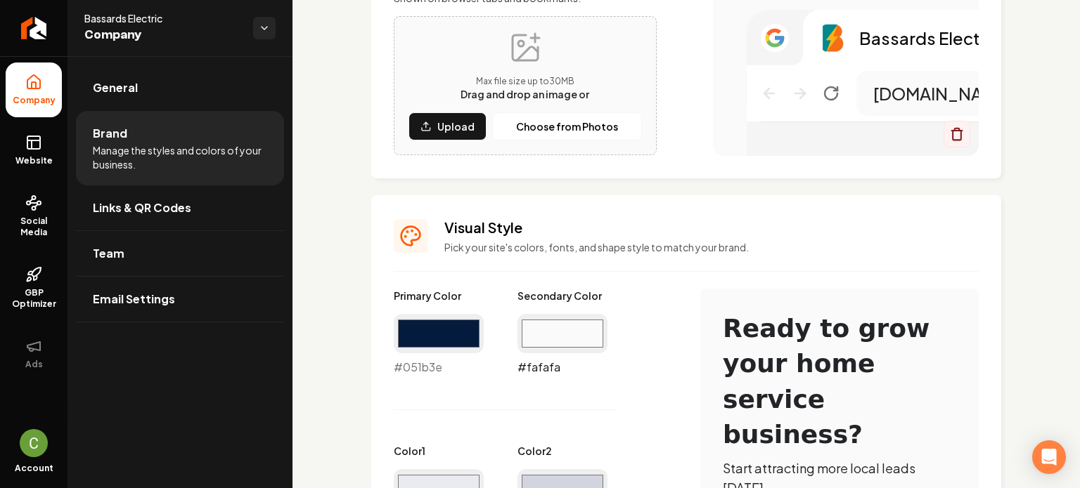
click at [539, 348] on input "#fafafa" at bounding box center [562, 333] width 90 height 39
drag, startPoint x: 557, startPoint y: 329, endPoint x: 520, endPoint y: 342, distance: 38.9
click at [557, 330] on input "#fafafa" at bounding box center [562, 333] width 90 height 39
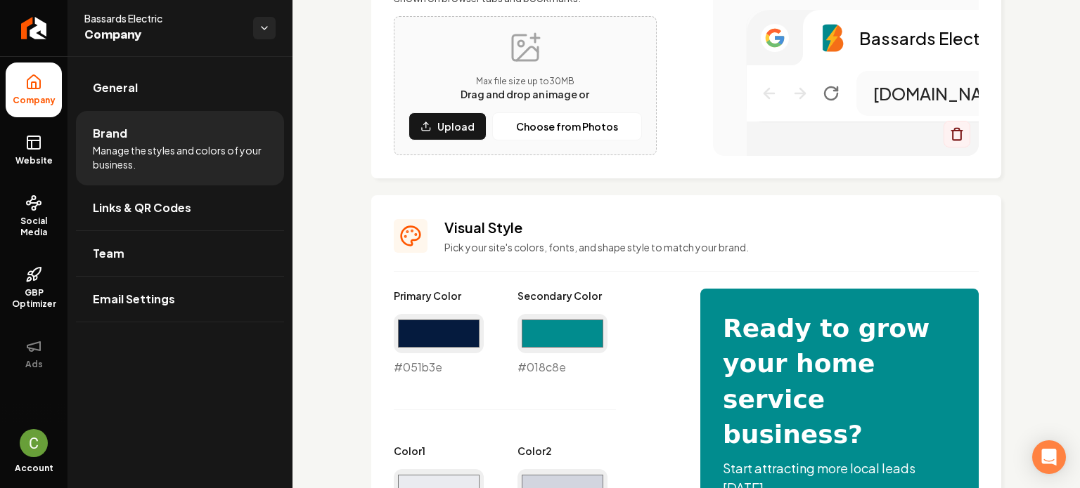
type input "#018c8e"
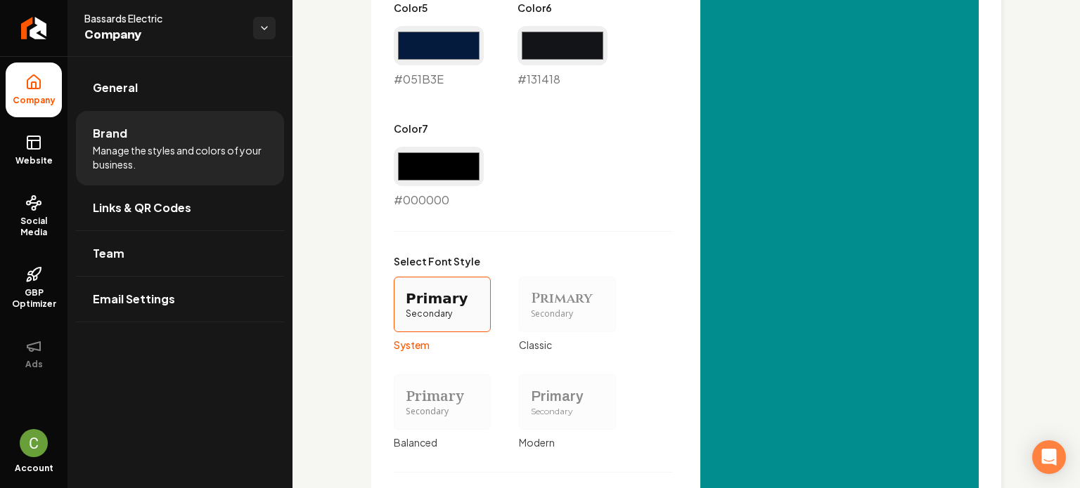
scroll to position [1310, 0]
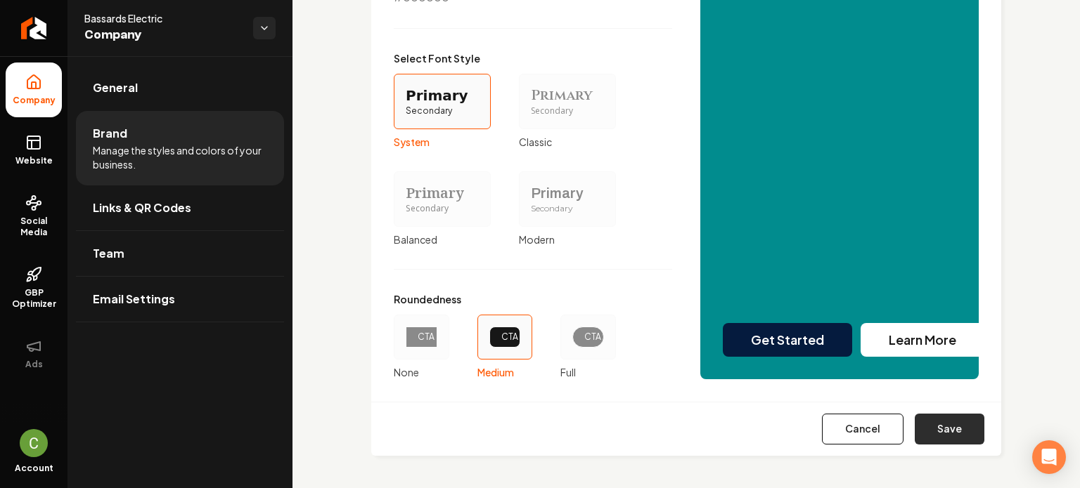
click at [950, 423] on button "Save" at bounding box center [949, 429] width 70 height 31
type input "#eaebf0"
type input "#d2d5df"
type input "#d0d3dc"
type input "#444c5d"
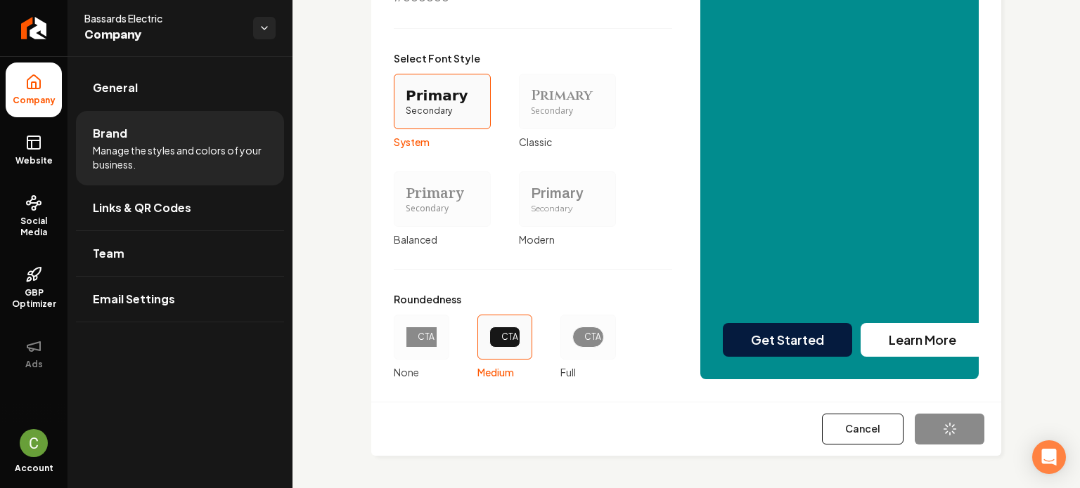
type input "#051b3e"
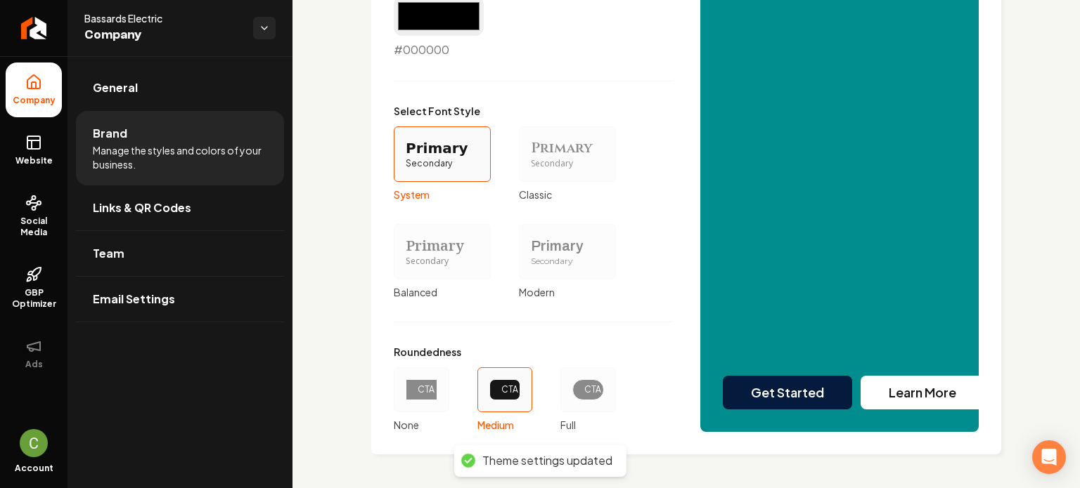
scroll to position [1256, 0]
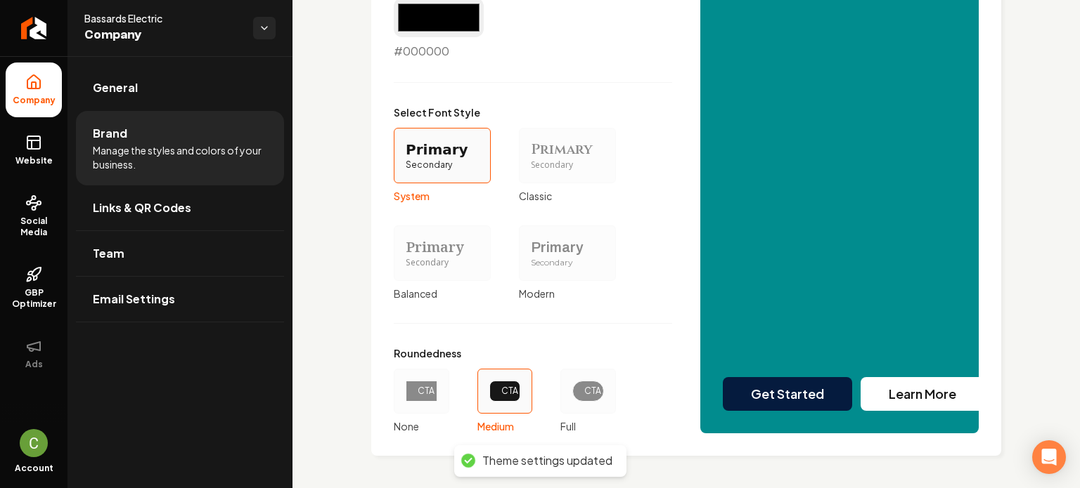
click at [590, 393] on div "CTA" at bounding box center [588, 391] width 8 height 11
click at [571, 393] on button "CTA Full" at bounding box center [564, 391] width 11 height 11
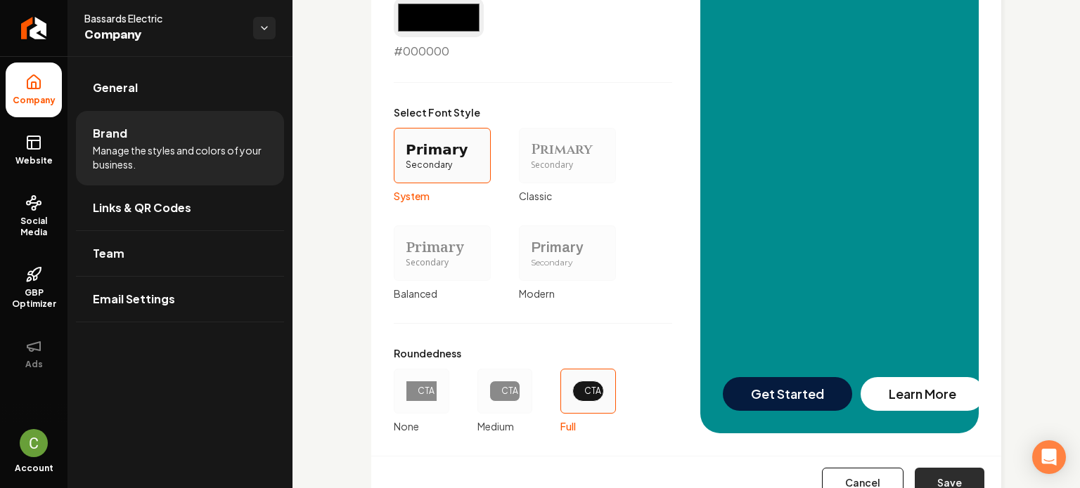
click at [926, 471] on button "Save" at bounding box center [949, 483] width 70 height 31
type input "#eaebf0"
type input "#d2d5df"
type input "#d0d3dc"
type input "#444c5d"
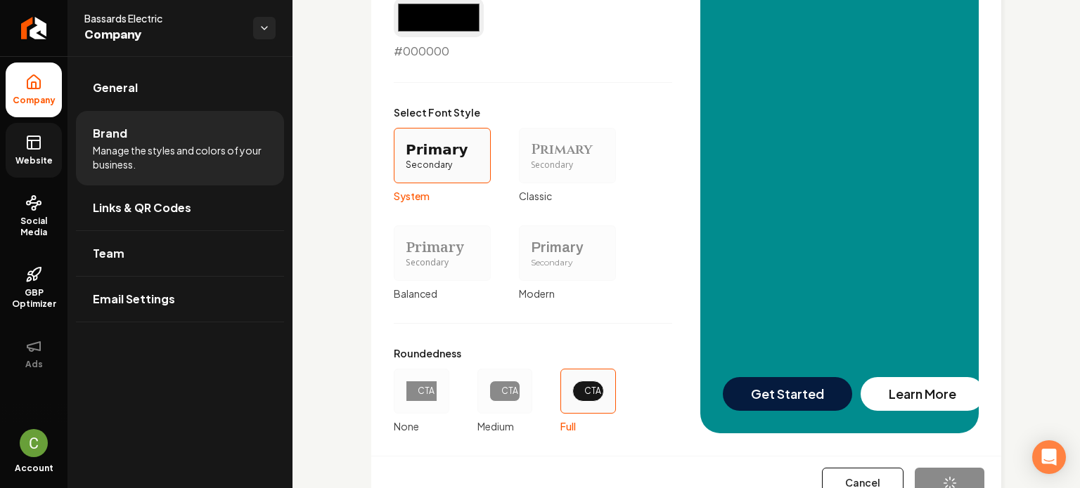
type input "#051b3e"
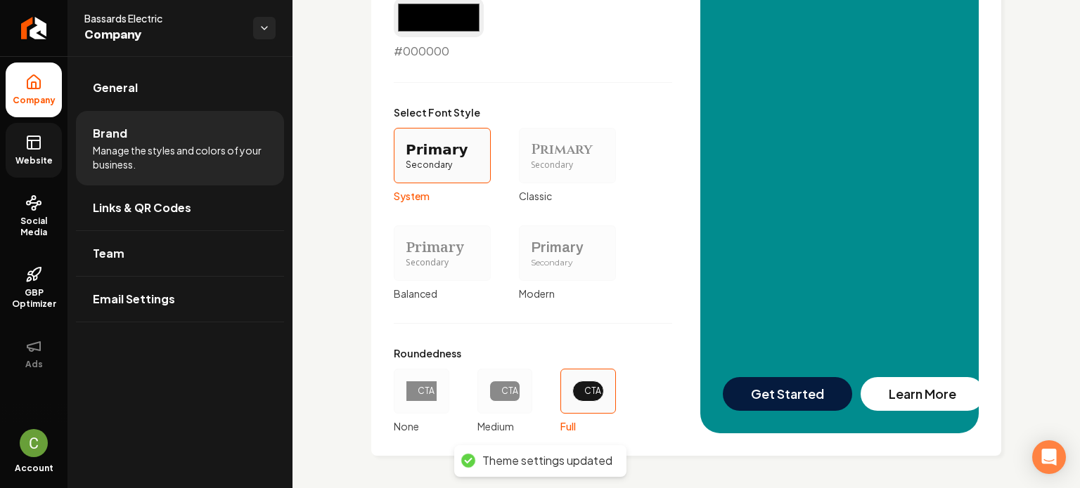
click at [32, 143] on icon at bounding box center [32, 145] width 0 height 8
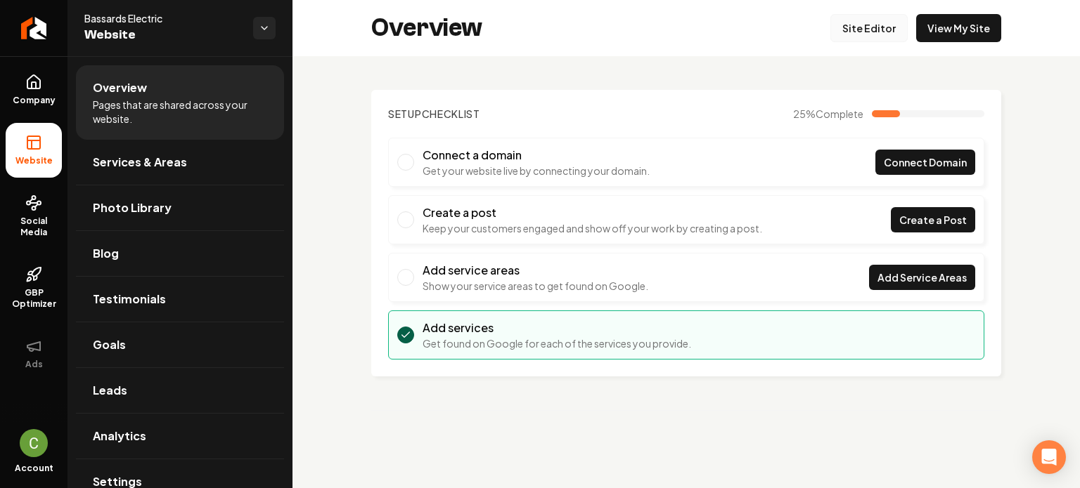
click at [861, 32] on link "Site Editor" at bounding box center [868, 28] width 77 height 28
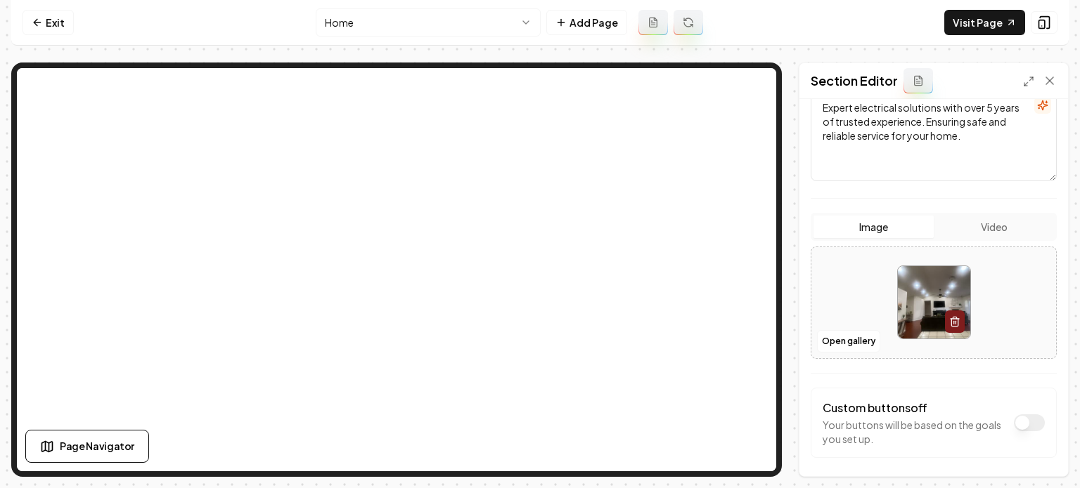
scroll to position [235, 0]
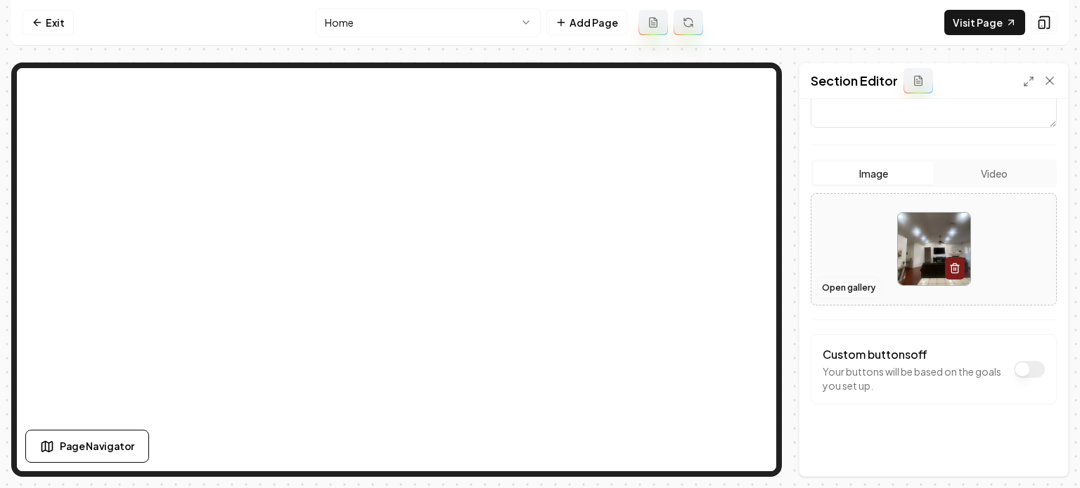
click at [836, 289] on button "Open gallery" at bounding box center [848, 288] width 63 height 22
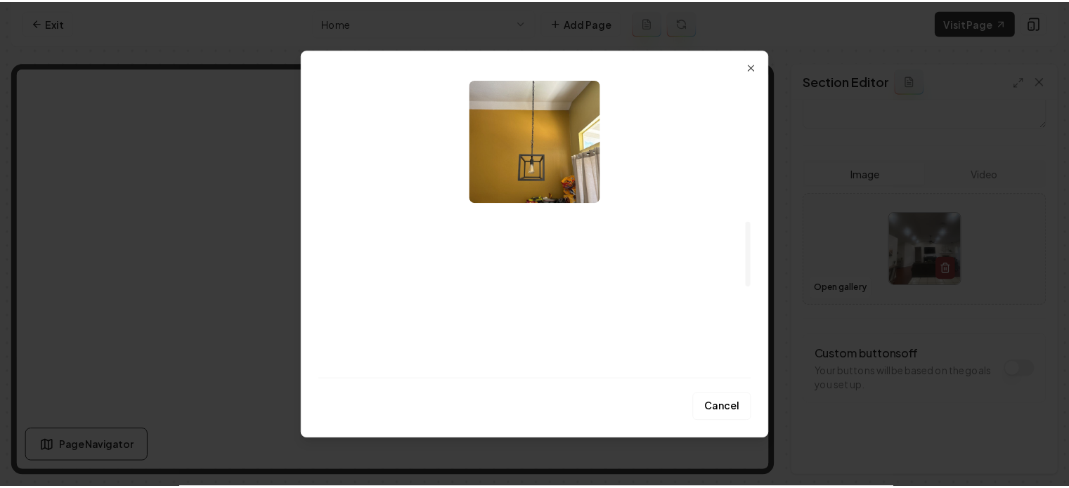
scroll to position [524, 0]
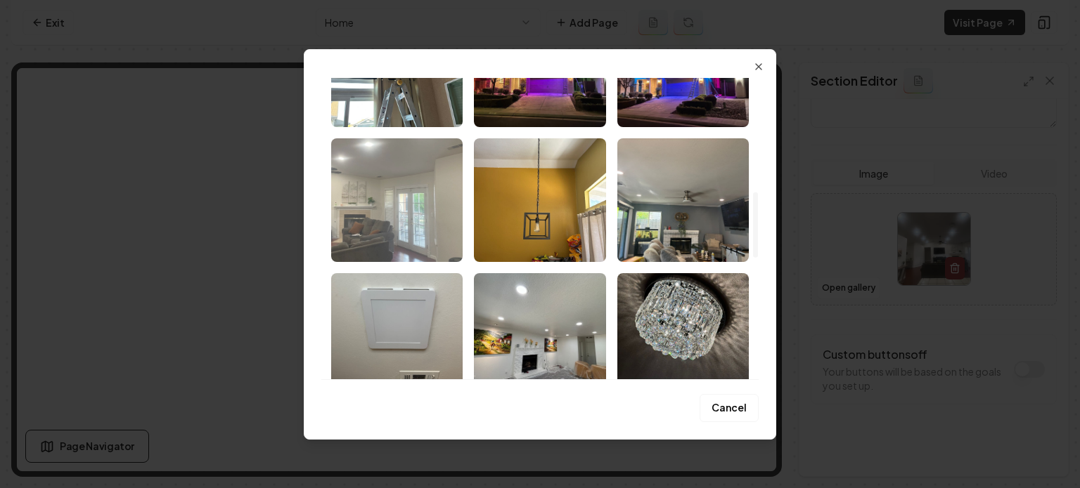
click at [380, 206] on img "Select image image_68b6e6945c7cd75eb8dcde9d.jpeg" at bounding box center [396, 200] width 131 height 124
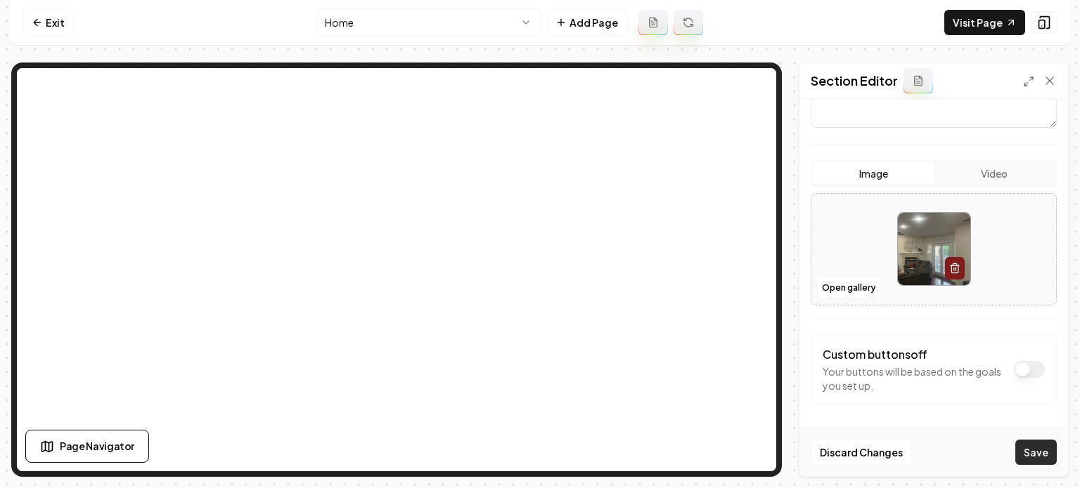
click at [1033, 452] on button "Save" at bounding box center [1035, 452] width 41 height 25
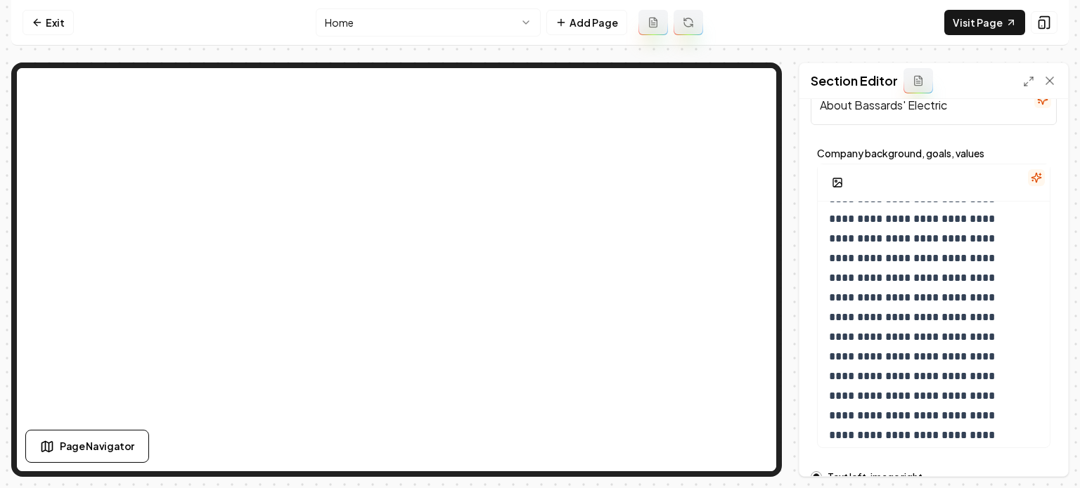
scroll to position [268, 0]
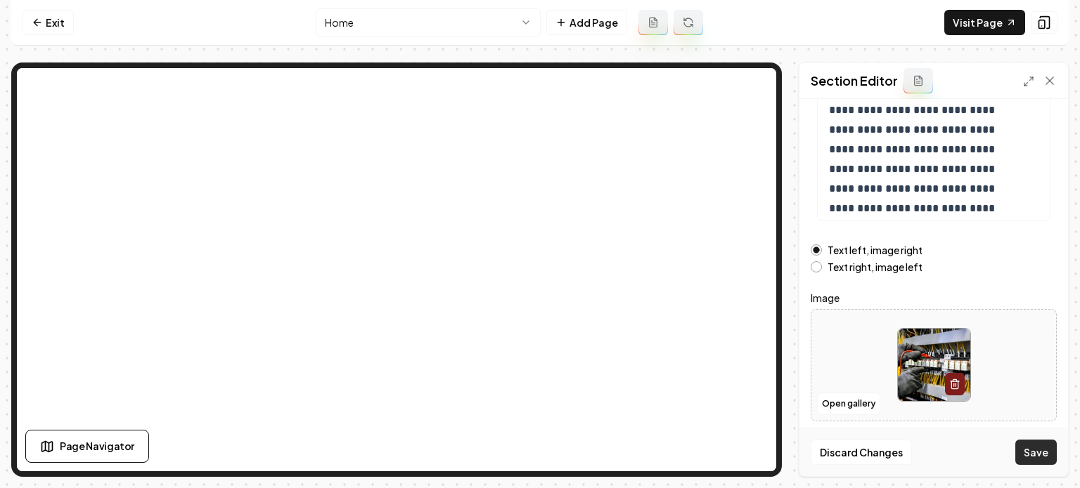
click at [1035, 446] on button "Save" at bounding box center [1035, 452] width 41 height 25
click at [413, 22] on html "**********" at bounding box center [540, 244] width 1080 height 488
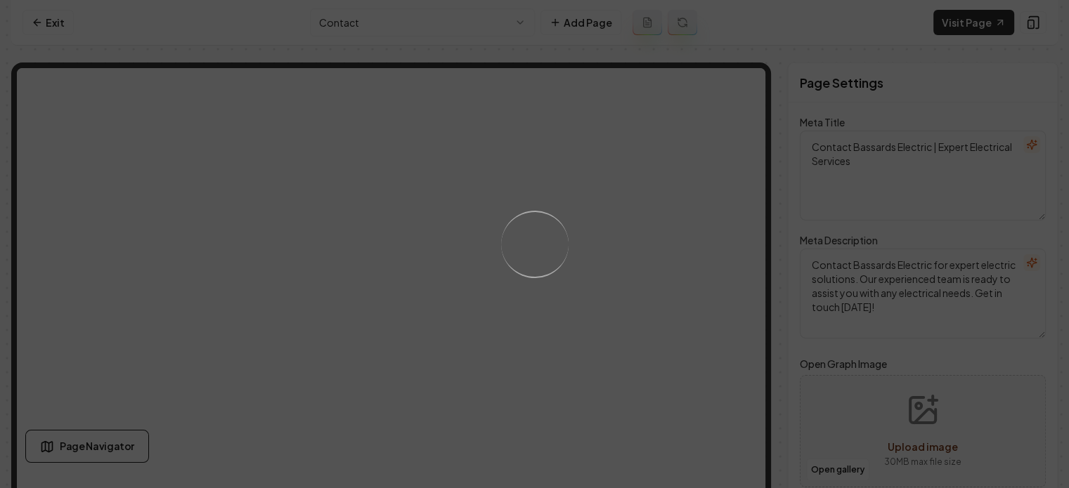
click at [433, 26] on div "Loading..." at bounding box center [534, 244] width 1069 height 488
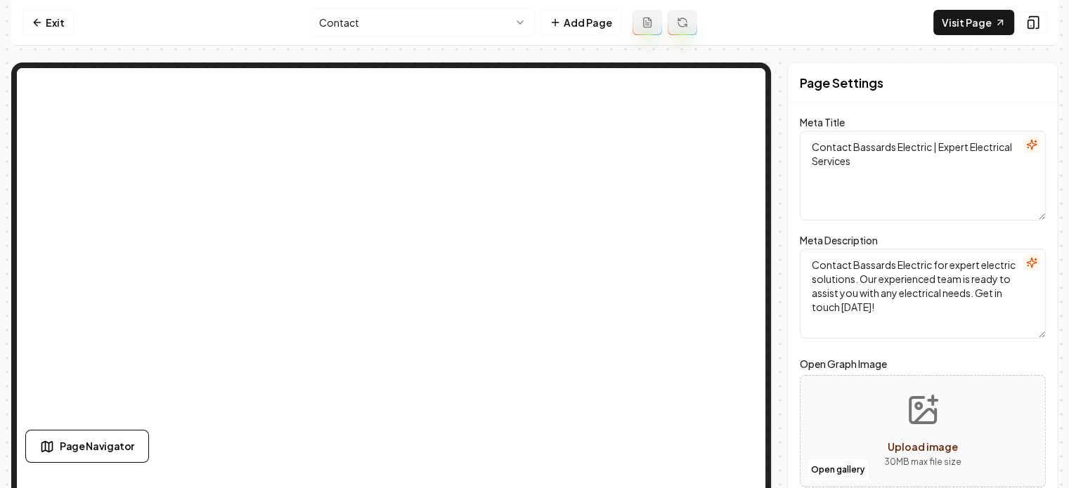
click at [433, 26] on html "Computer Required This feature is only available on a computer. Please switch t…" at bounding box center [534, 244] width 1069 height 488
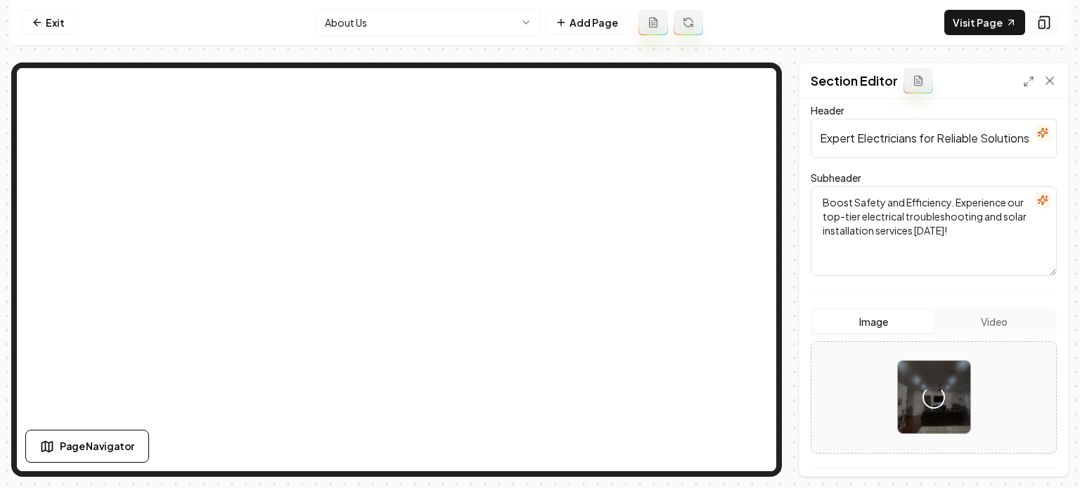
scroll to position [235, 0]
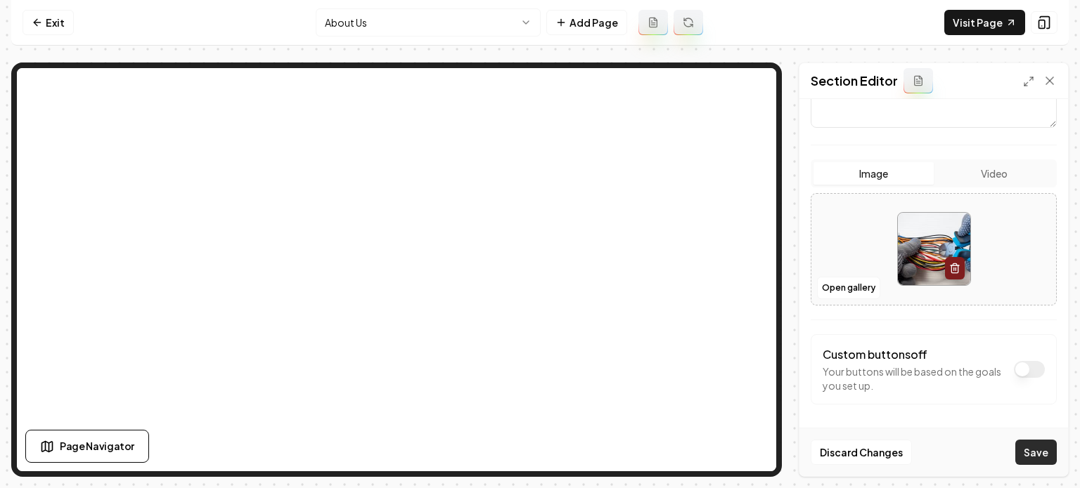
click at [1023, 443] on button "Save" at bounding box center [1035, 452] width 41 height 25
click at [406, 18] on html "Computer Required This feature is only available on a computer. Please switch t…" at bounding box center [540, 244] width 1080 height 488
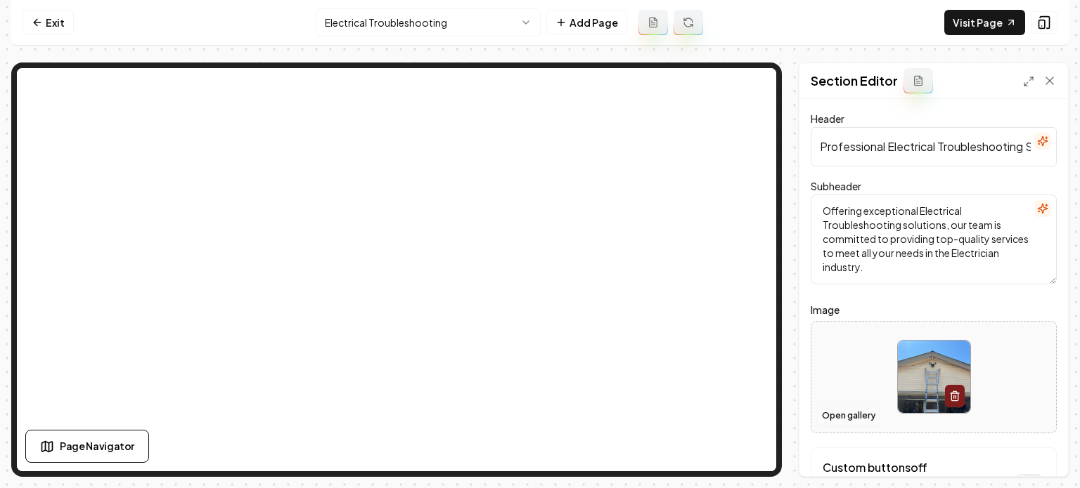
click at [828, 418] on button "Open gallery" at bounding box center [848, 416] width 63 height 22
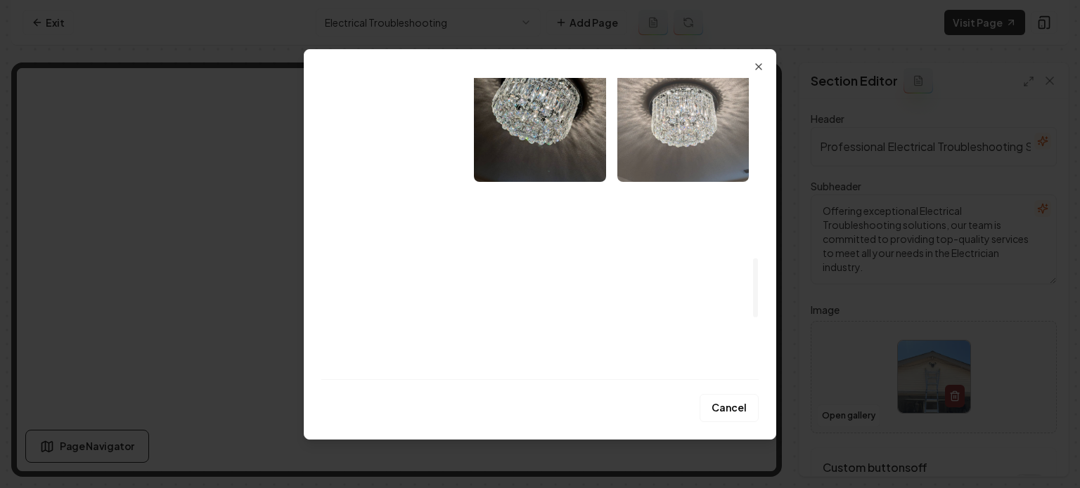
scroll to position [914, 0]
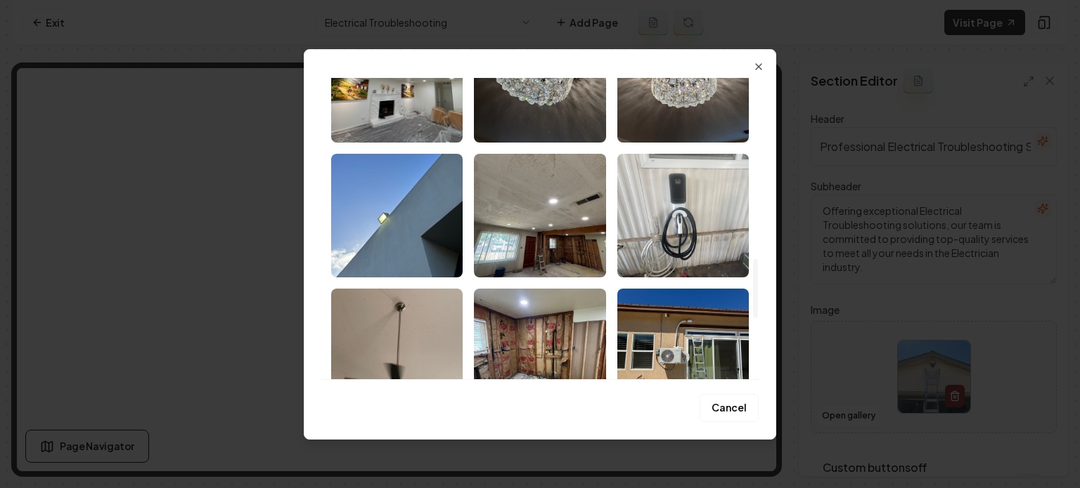
click at [548, 232] on img "Select image image_68b6e6945c7cd75eb8dcda18.jpeg" at bounding box center [539, 216] width 131 height 124
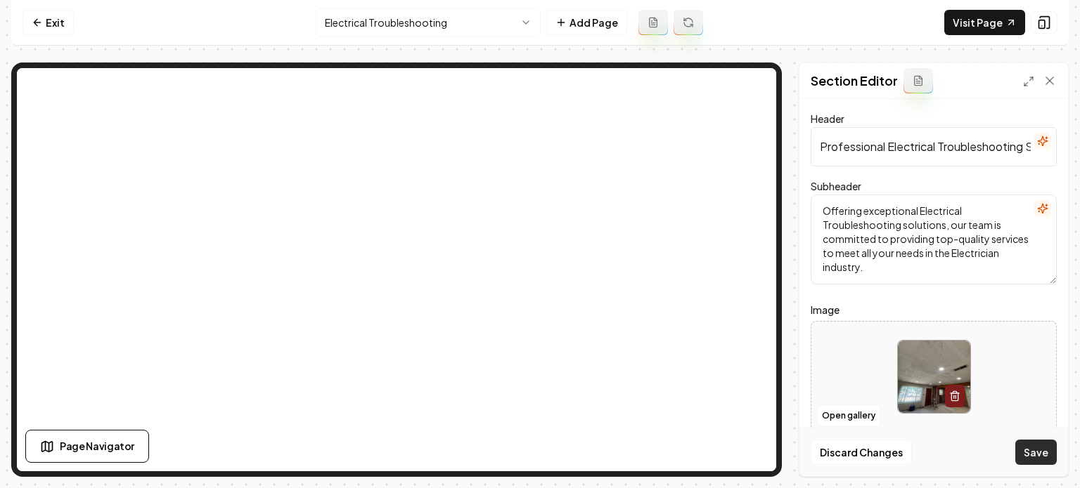
click at [1026, 453] on button "Save" at bounding box center [1035, 452] width 41 height 25
click at [460, 19] on html "Computer Required This feature is only available on a computer. Please switch t…" at bounding box center [540, 244] width 1080 height 488
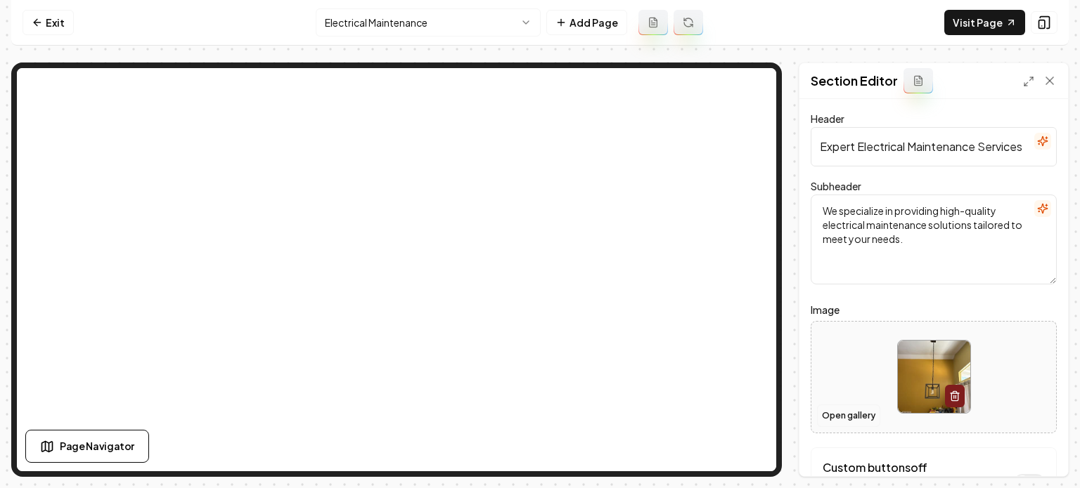
click at [836, 415] on button "Open gallery" at bounding box center [848, 416] width 63 height 22
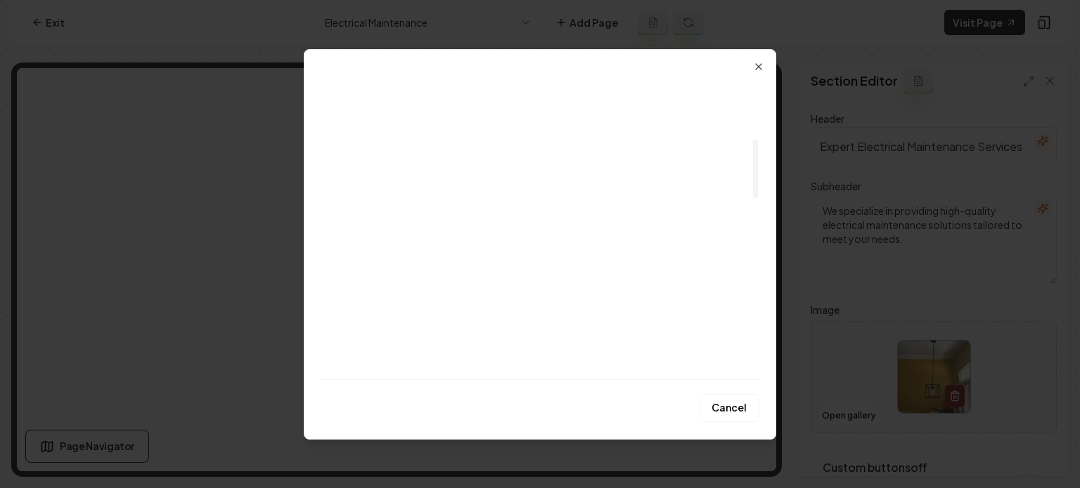
scroll to position [308, 0]
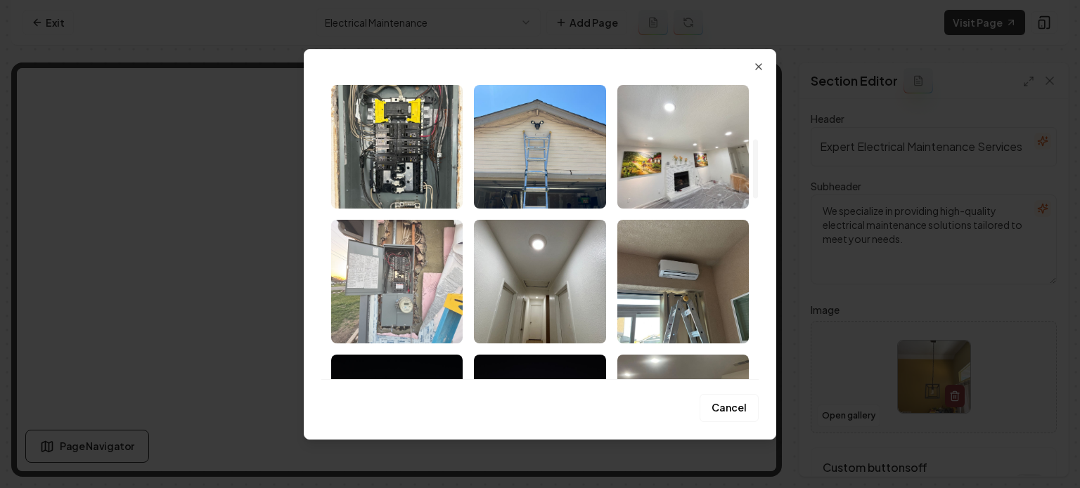
click at [410, 264] on img "Select image image_68b6e6955c7cd75eb8dce60d.jpeg" at bounding box center [396, 282] width 131 height 124
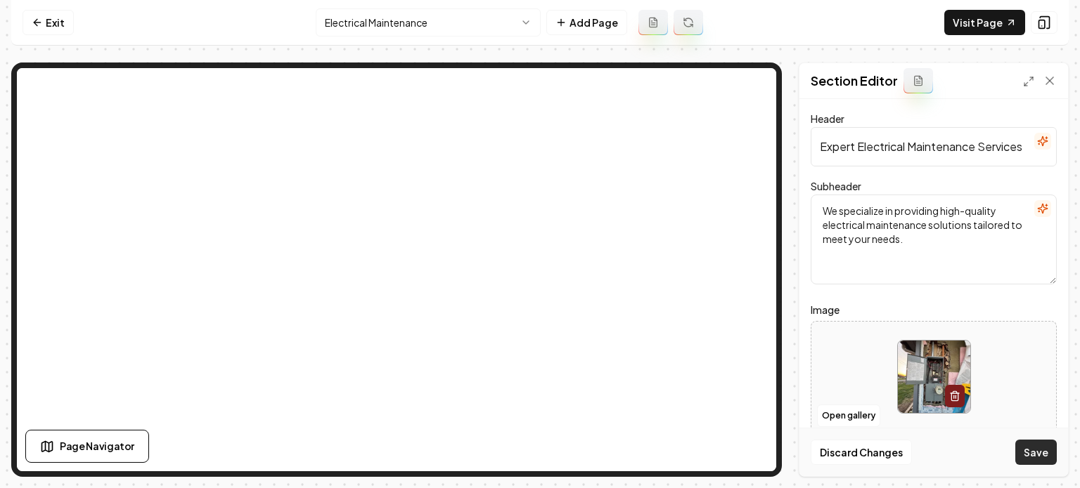
click at [1040, 458] on button "Save" at bounding box center [1035, 452] width 41 height 25
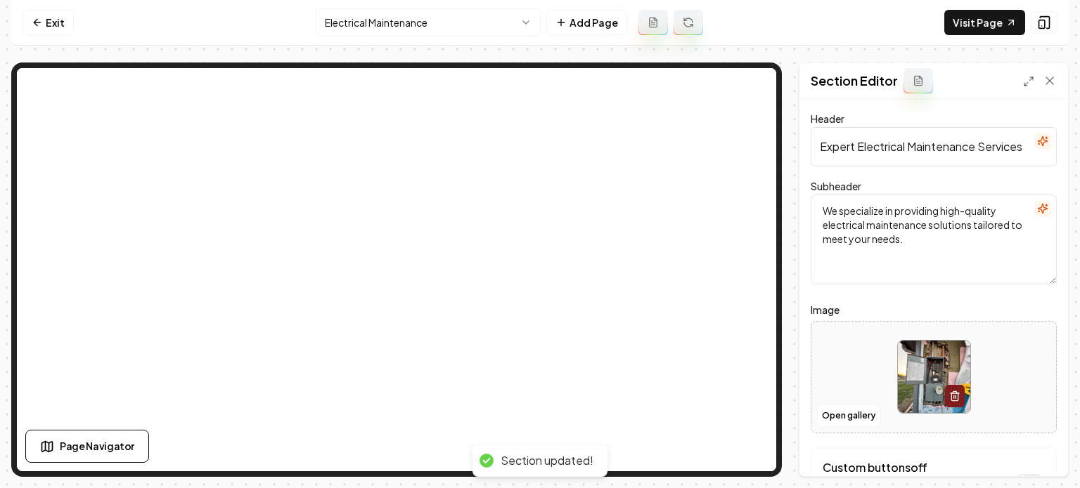
click at [432, 31] on html "Computer Required This feature is only available on a computer. Please switch t…" at bounding box center [540, 244] width 1080 height 488
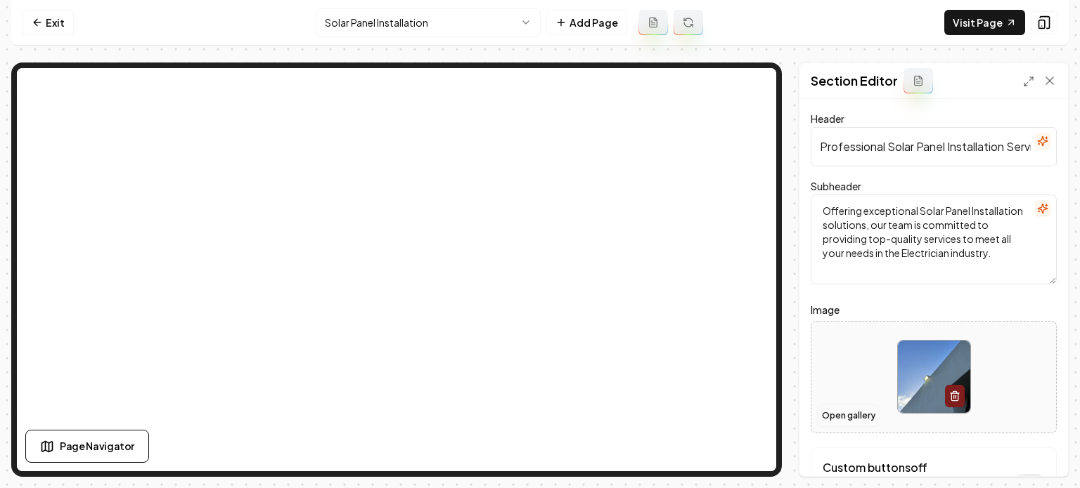
click at [850, 423] on button "Open gallery" at bounding box center [848, 416] width 63 height 22
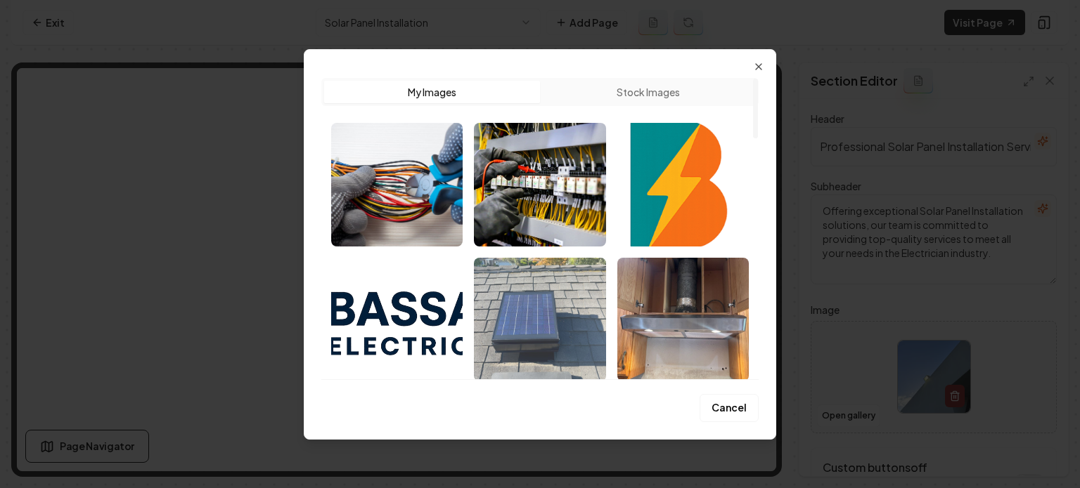
click at [540, 301] on img "Select image image_68b6e6975c7cd75eb8dcf160.jpeg" at bounding box center [539, 320] width 131 height 124
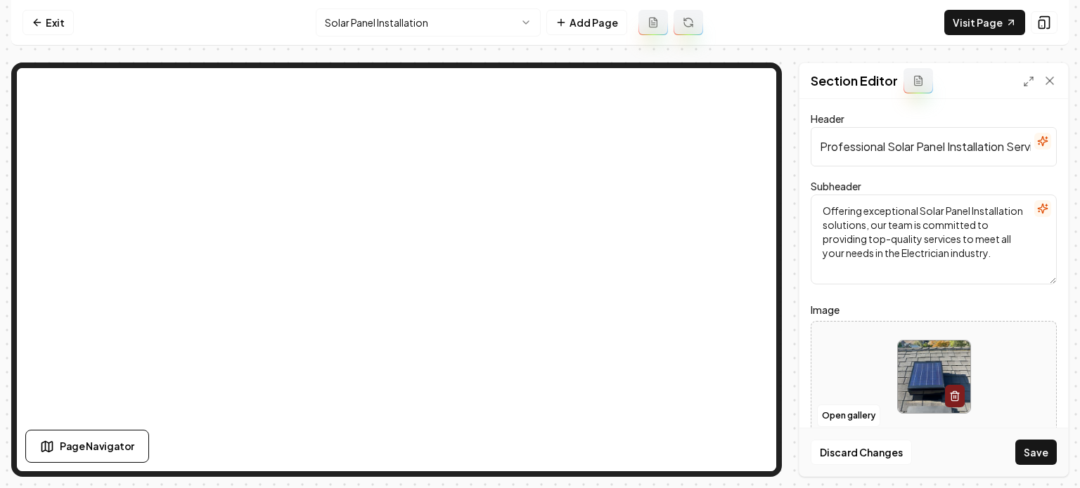
click at [1034, 460] on button "Save" at bounding box center [1035, 452] width 41 height 25
click at [407, 25] on html "Computer Required This feature is only available on a computer. Please switch t…" at bounding box center [540, 244] width 1080 height 488
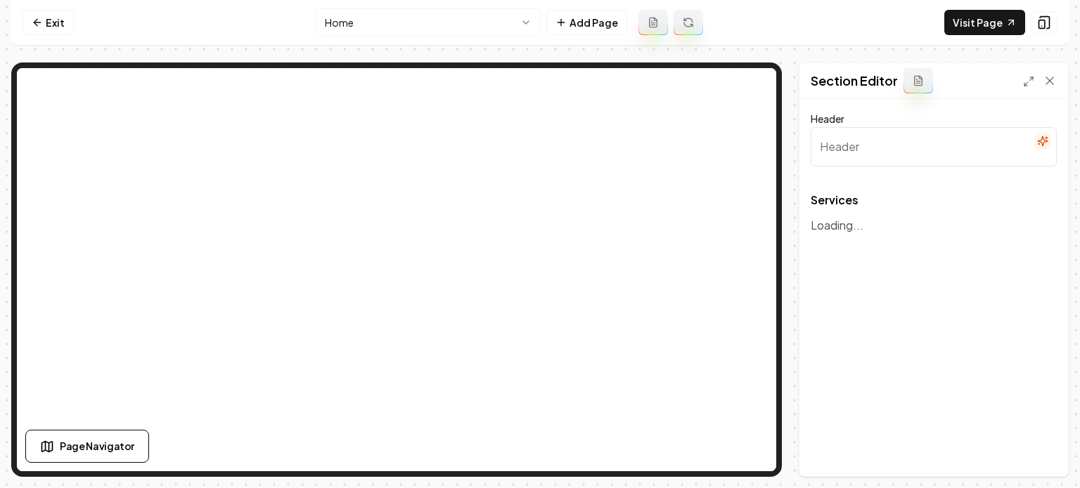
type input "Our Expert Electrical Services"
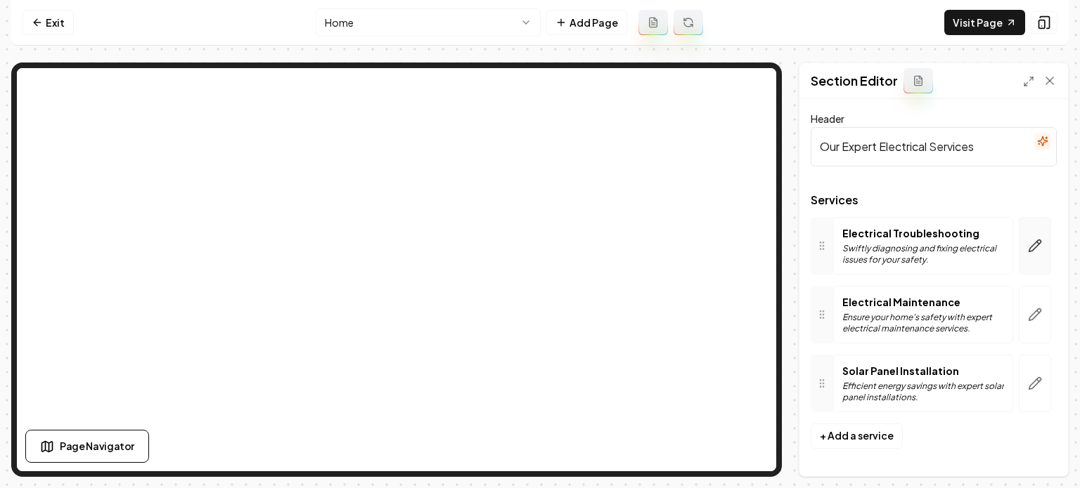
click at [1037, 244] on icon "button" at bounding box center [1035, 246] width 14 height 14
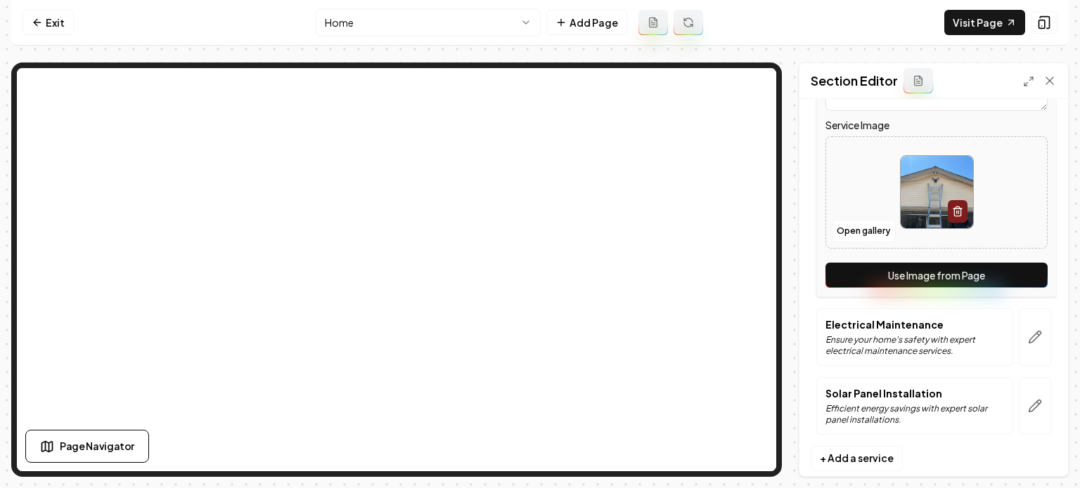
scroll to position [311, 0]
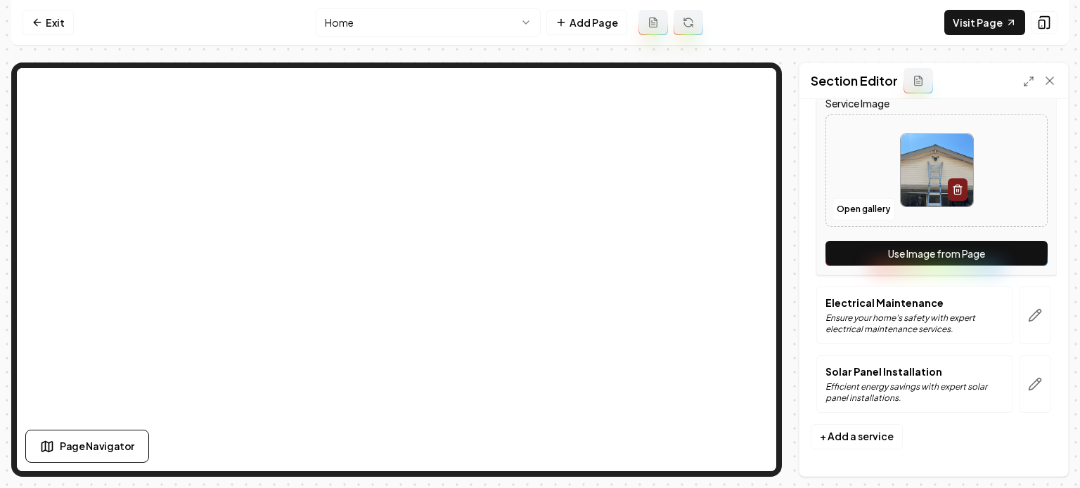
click at [925, 250] on button "Use Image from Page" at bounding box center [936, 253] width 222 height 25
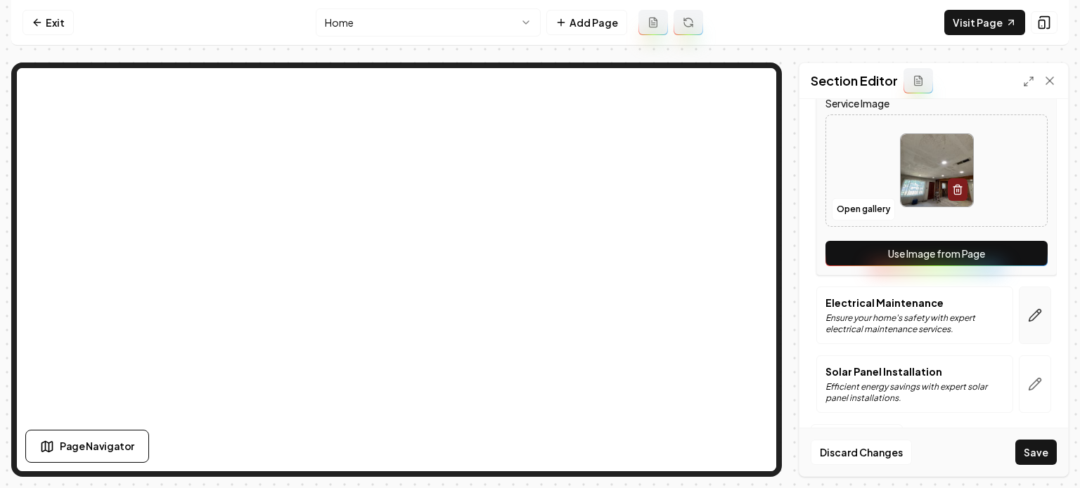
click at [1025, 300] on button "button" at bounding box center [1034, 316] width 32 height 58
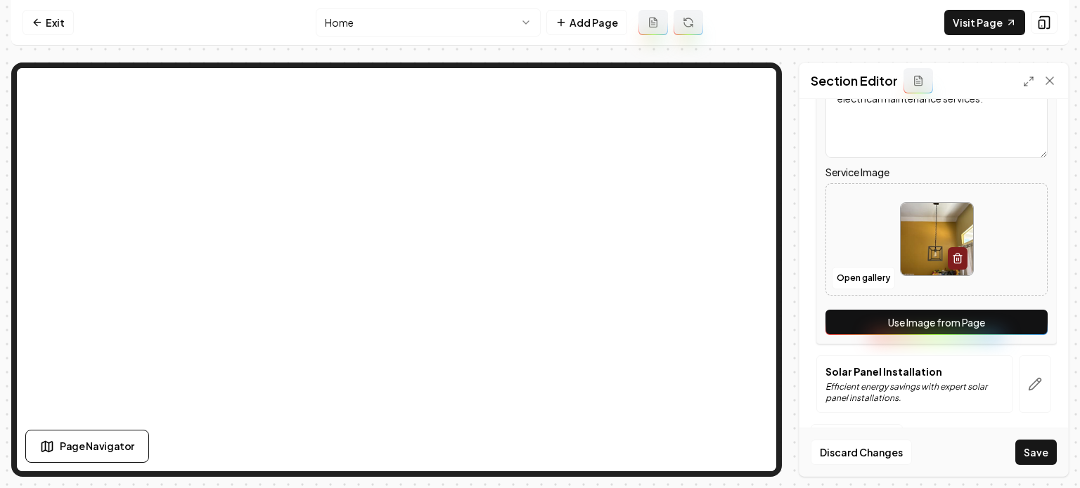
click at [1001, 325] on button "Use Image from Page" at bounding box center [936, 322] width 222 height 25
click at [1025, 368] on button "button" at bounding box center [1034, 385] width 32 height 58
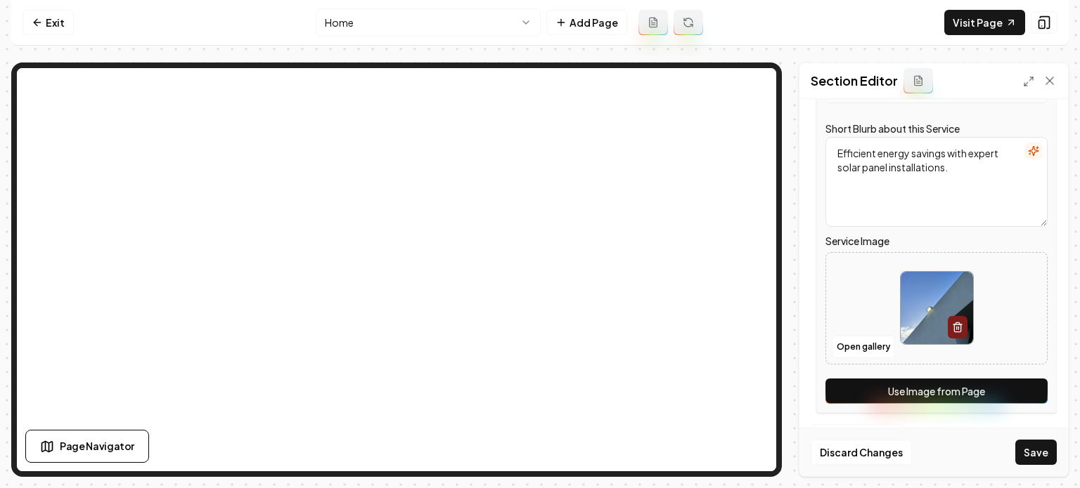
click at [1016, 393] on button "Use Image from Page" at bounding box center [936, 391] width 222 height 25
click at [1025, 448] on button "Save" at bounding box center [1035, 452] width 41 height 25
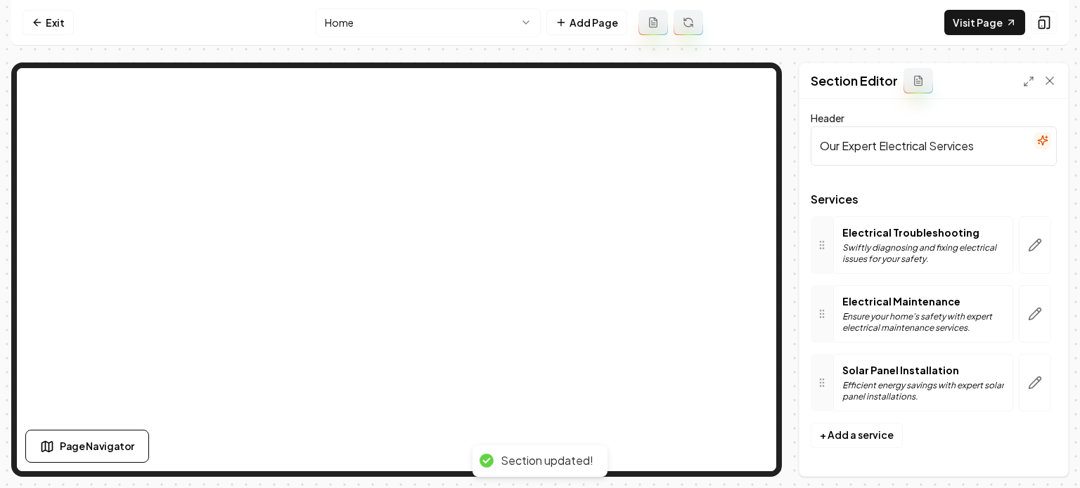
scroll to position [0, 0]
click at [976, 16] on link "Visit Page" at bounding box center [984, 22] width 81 height 25
click at [53, 10] on link "Exit" at bounding box center [47, 22] width 51 height 25
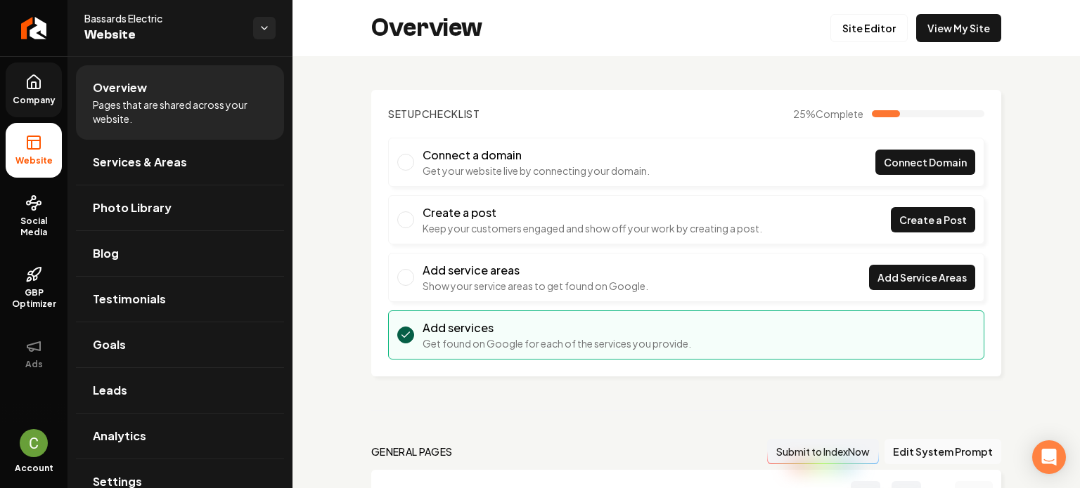
click at [37, 78] on icon at bounding box center [33, 81] width 13 height 13
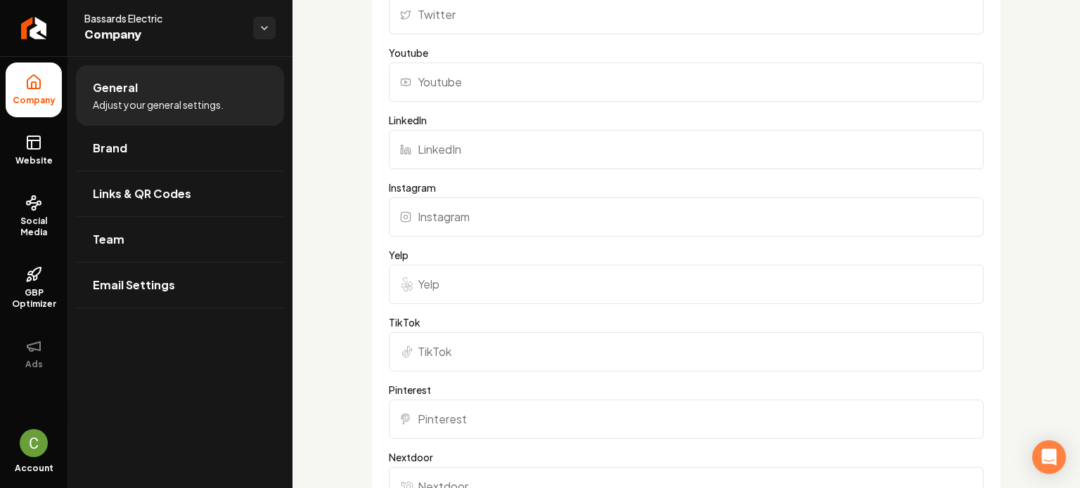
scroll to position [1476, 0]
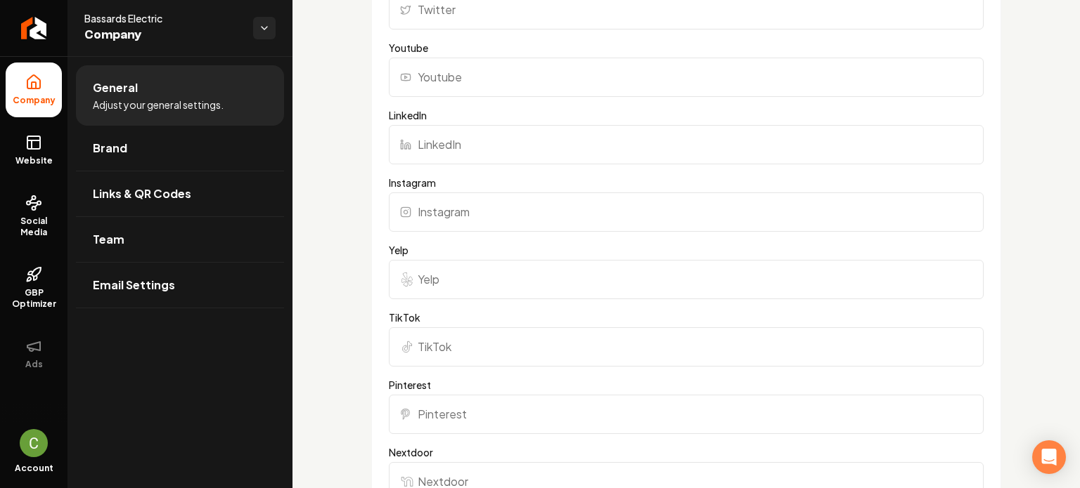
click at [446, 297] on input "Yelp" at bounding box center [686, 279] width 595 height 39
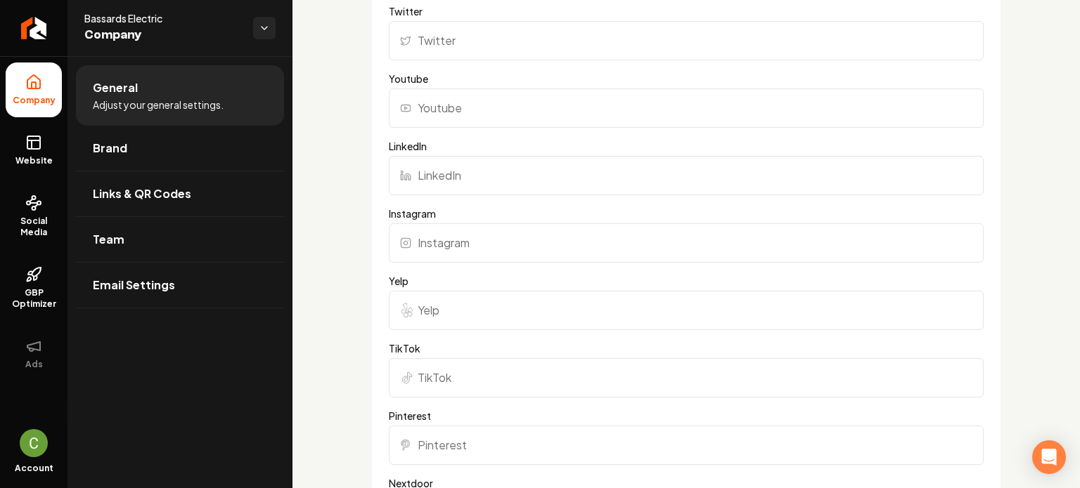
scroll to position [1406, 0]
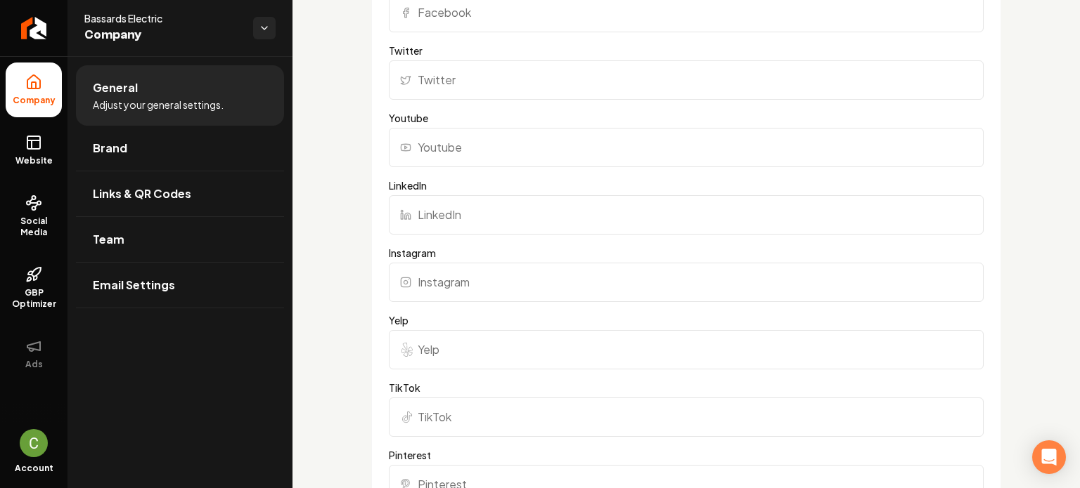
paste input "https://www.yelp.com/biz/bassards-electrical-modesto"
type input "https://www.yelp.com/biz/bassards-electrical-modesto"
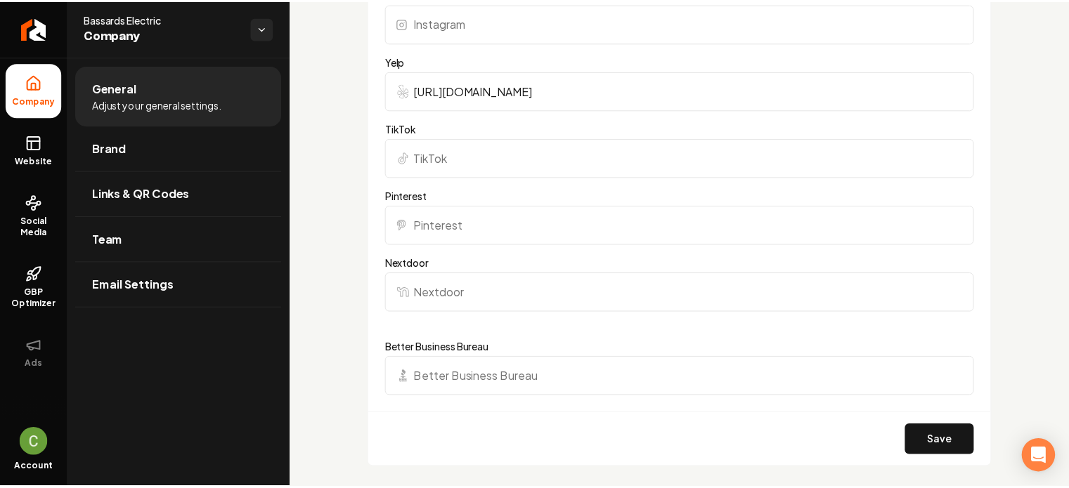
scroll to position [1687, 0]
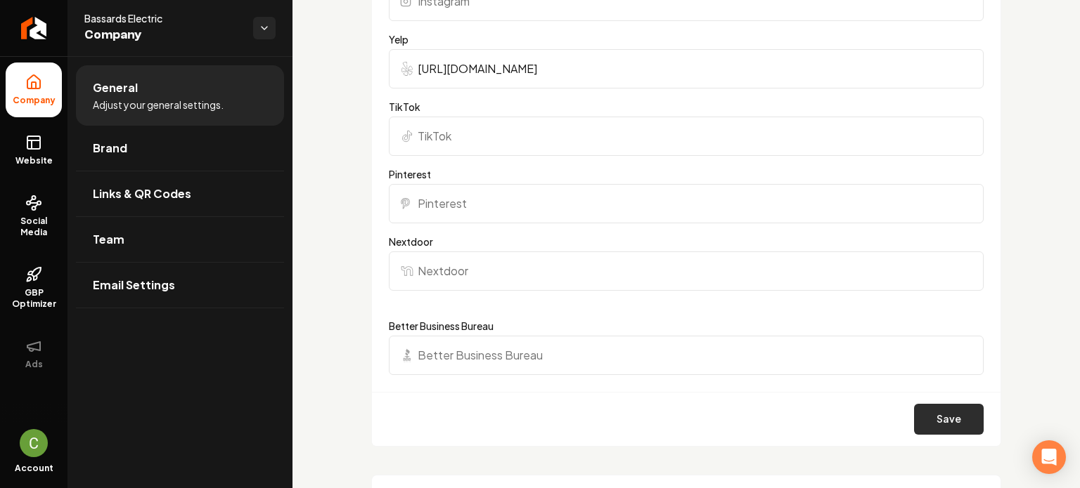
click at [950, 419] on button "Save" at bounding box center [949, 419] width 70 height 31
click at [40, 20] on icon "Return to dashboard" at bounding box center [33, 28] width 22 height 22
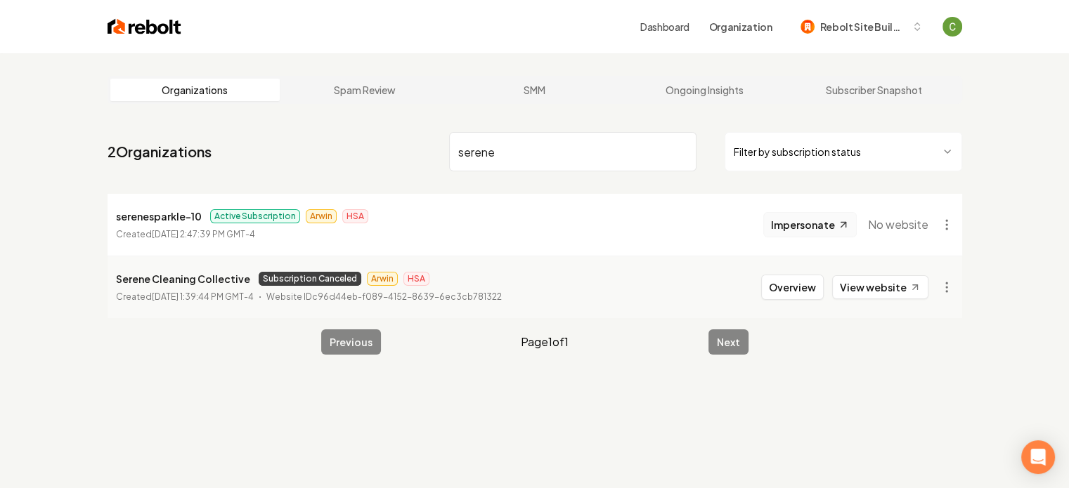
type input "serene"
click at [818, 233] on button "Impersonate" at bounding box center [809, 224] width 93 height 25
